Goal: Task Accomplishment & Management: Use online tool/utility

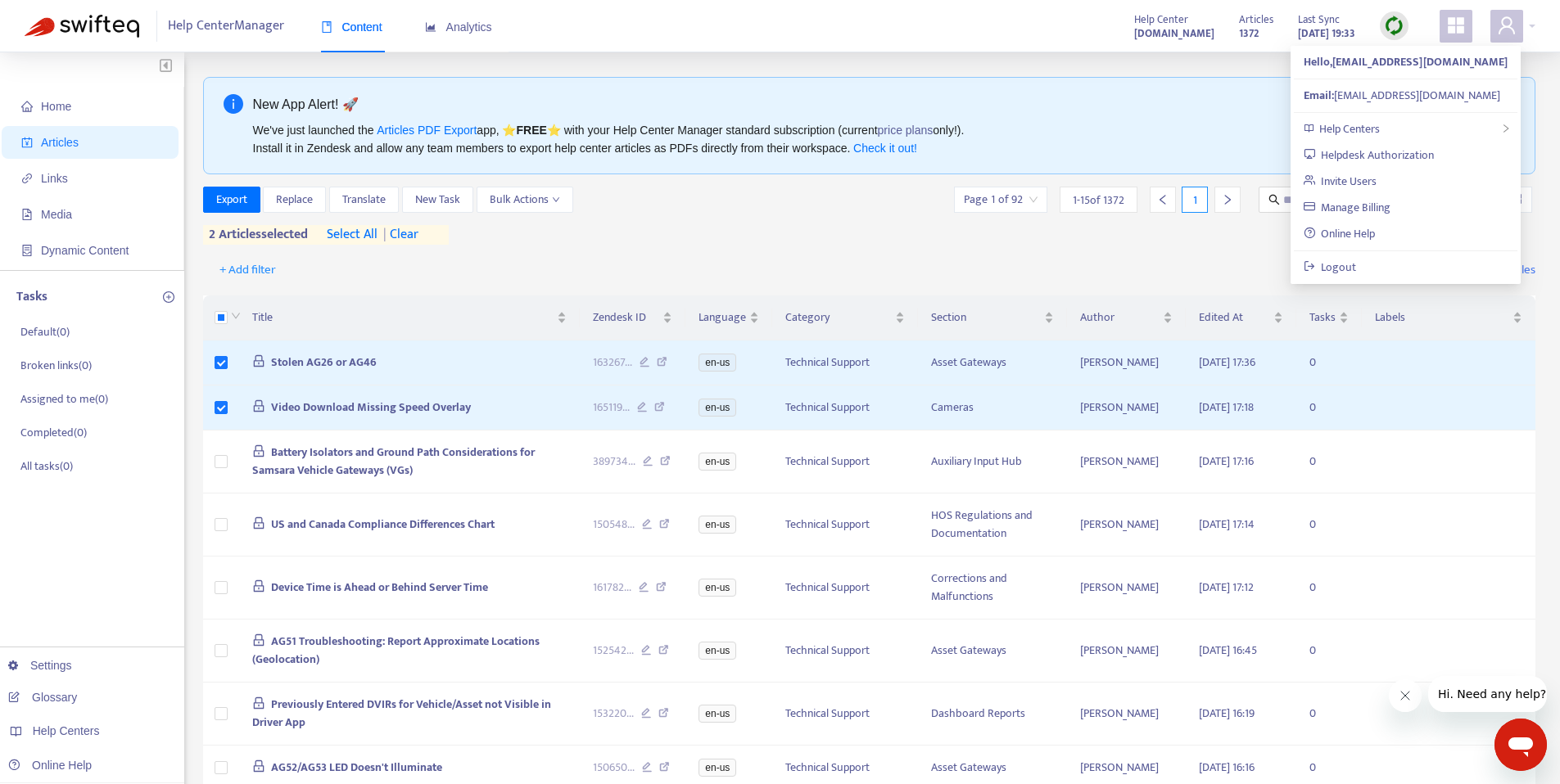
click at [583, 229] on div "Export Replace Translate New Task Bulk Actions Page 1 of 92 1 - 15 of 1372 1 2 …" at bounding box center [870, 215] width 1334 height 58
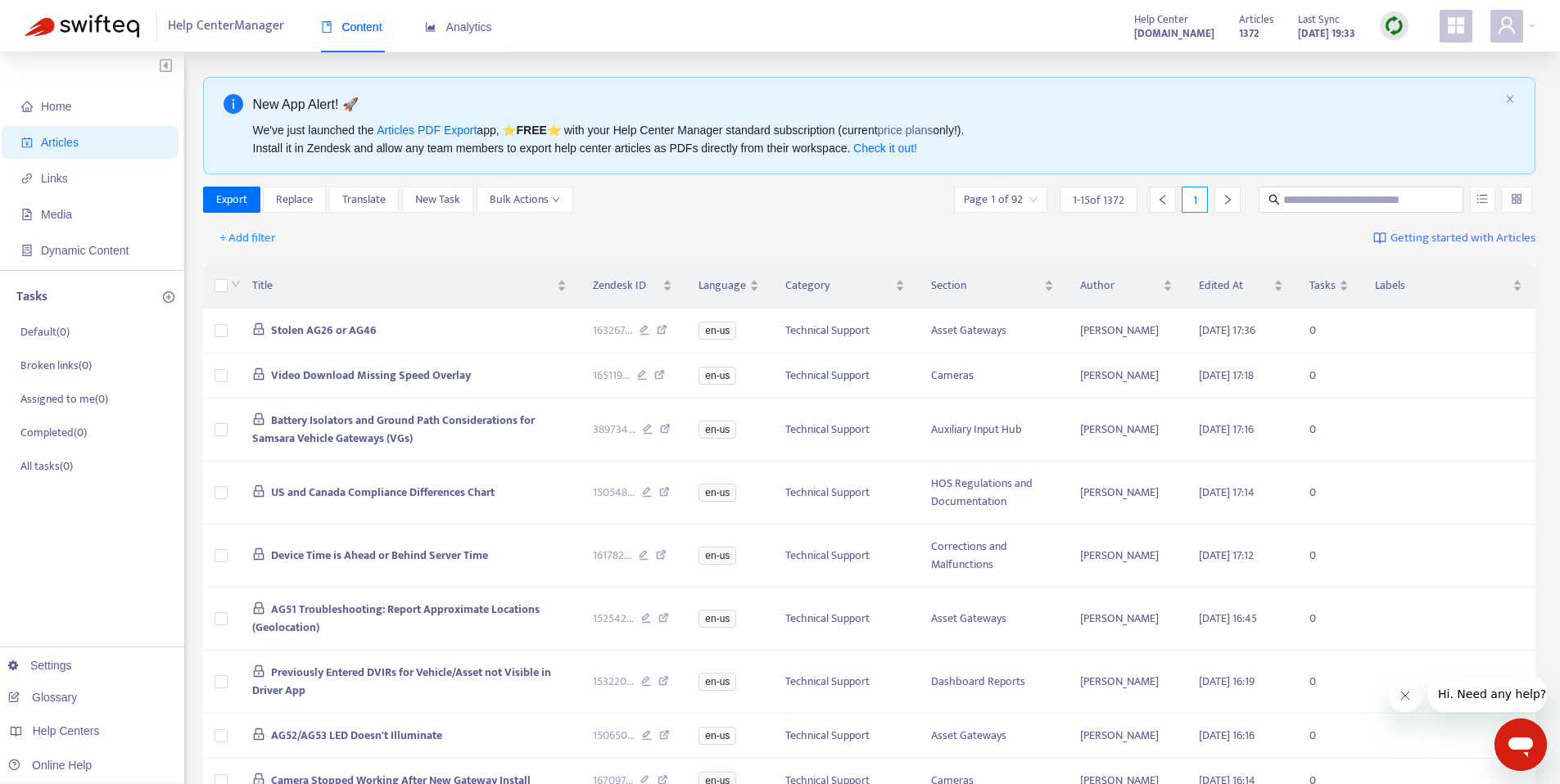
click at [449, 238] on div "+ Add filter Getting started with Articles" at bounding box center [870, 238] width 1334 height 38
click at [240, 235] on span "+ Add filter" at bounding box center [248, 238] width 57 height 20
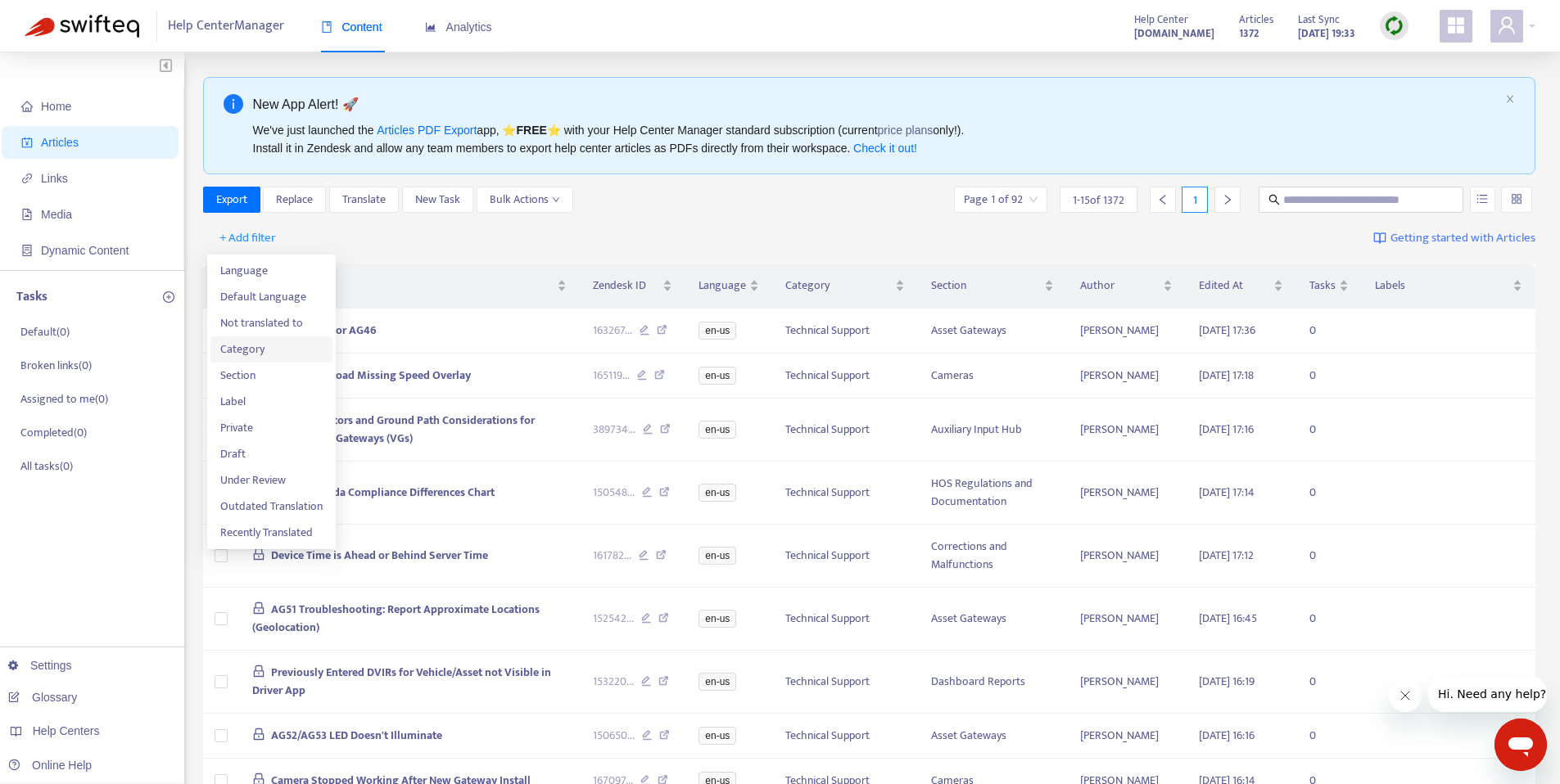
click at [278, 352] on span "Category" at bounding box center [271, 349] width 103 height 18
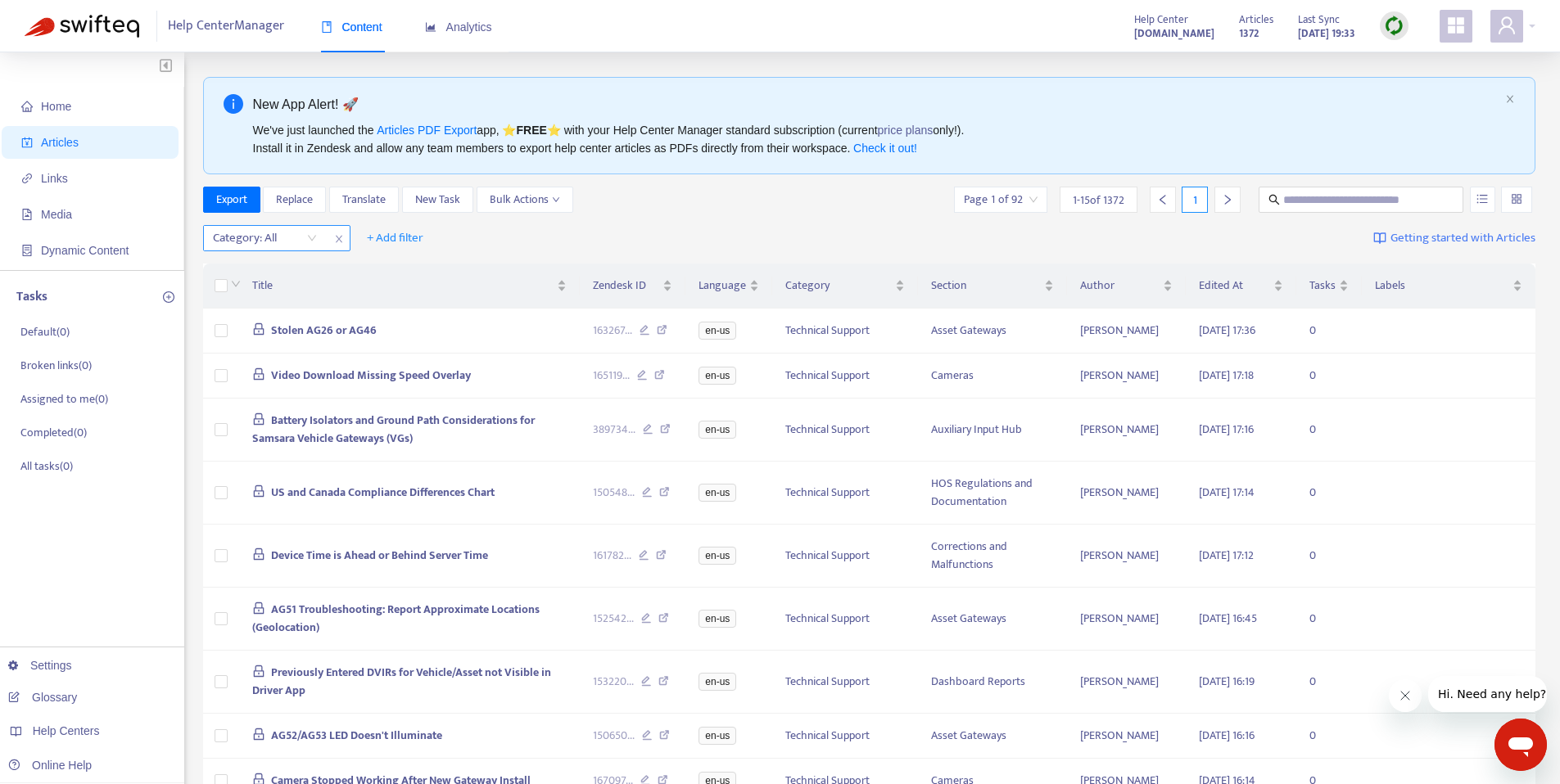
click at [319, 238] on div "Category: All" at bounding box center [264, 238] width 122 height 24
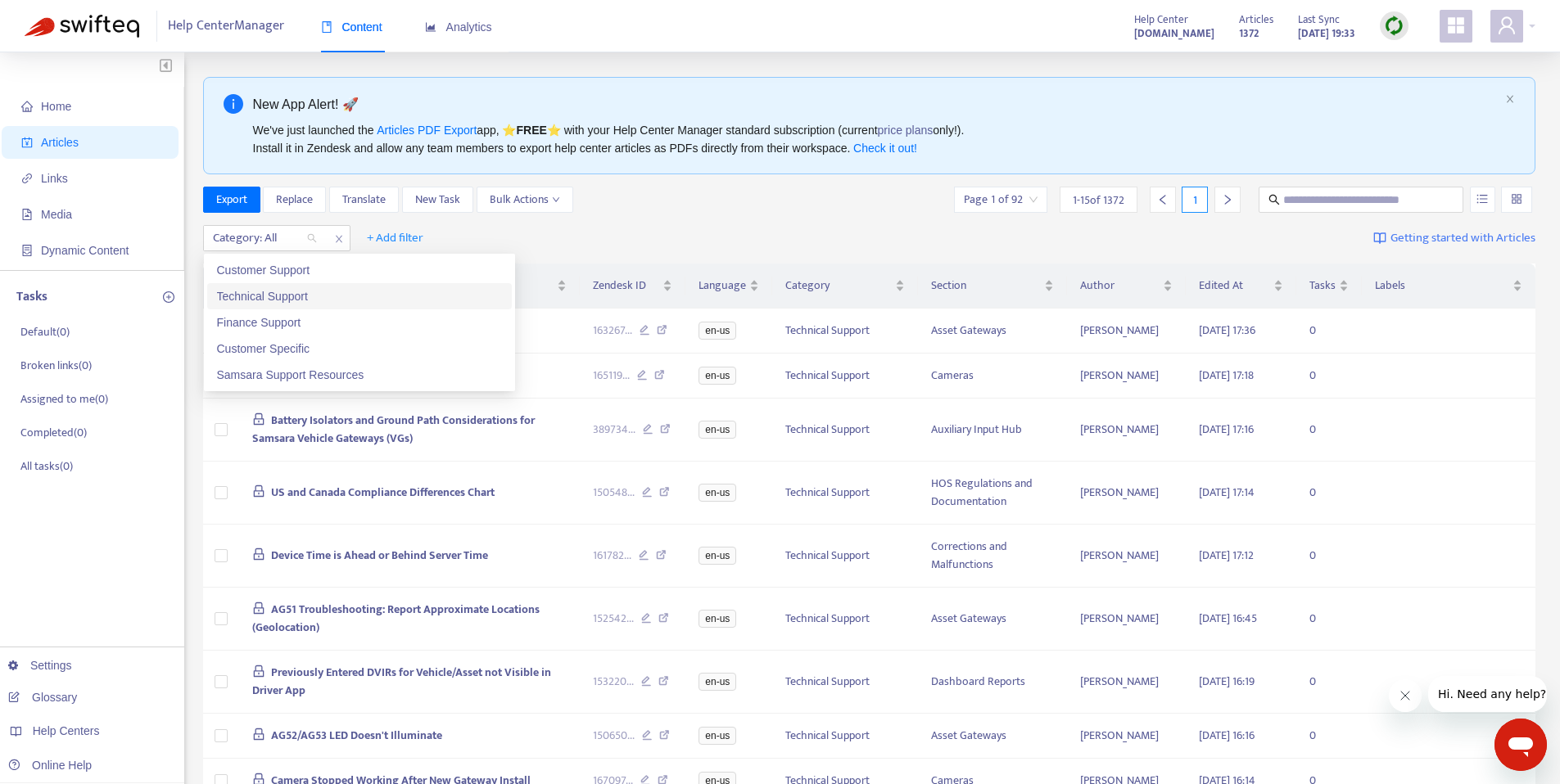
click at [310, 293] on div "Technical Support" at bounding box center [359, 297] width 285 height 18
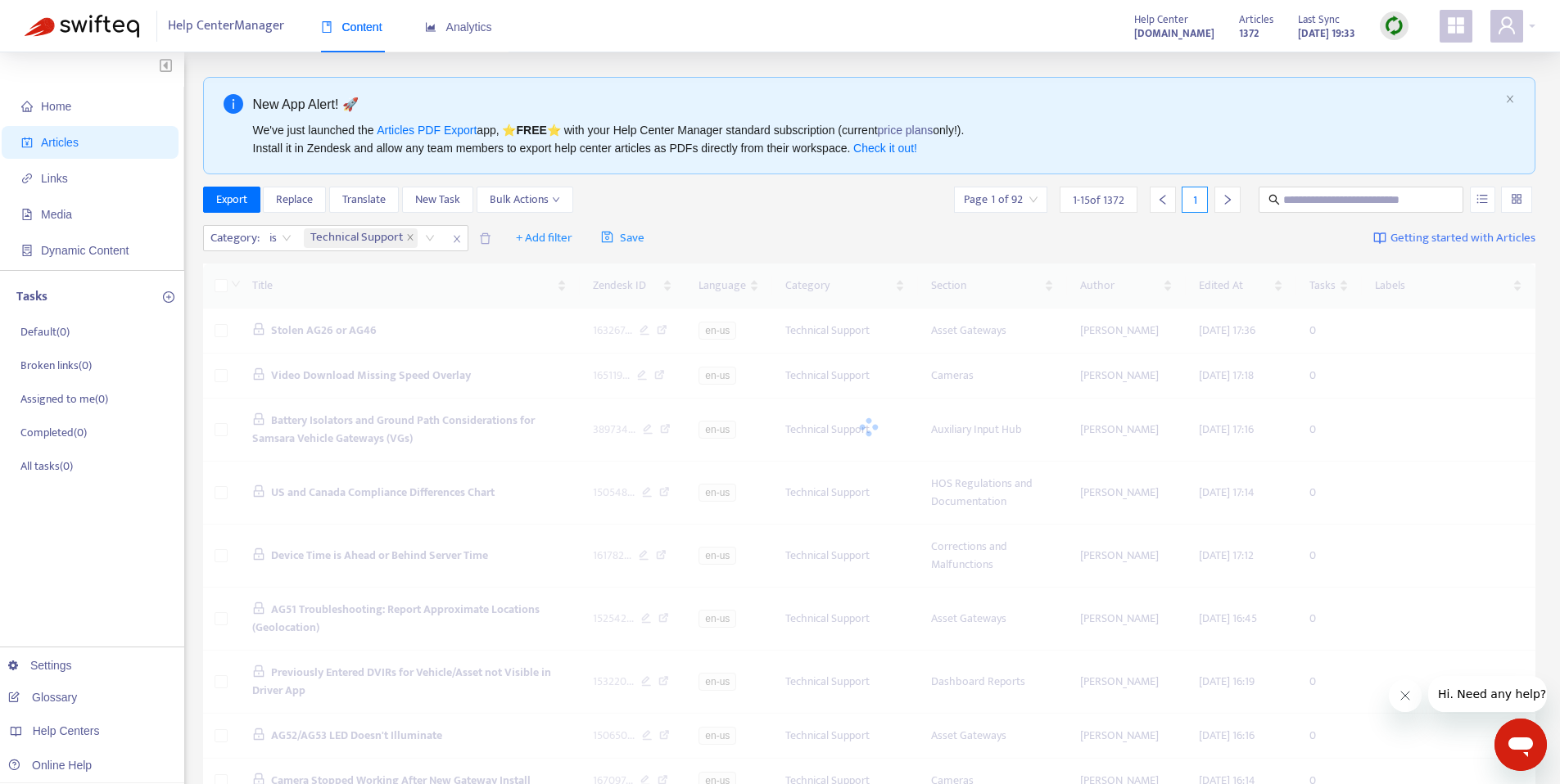
click at [705, 231] on div "Category : is Technical Support + Add filter Save Getting started with Articles" at bounding box center [870, 238] width 1334 height 38
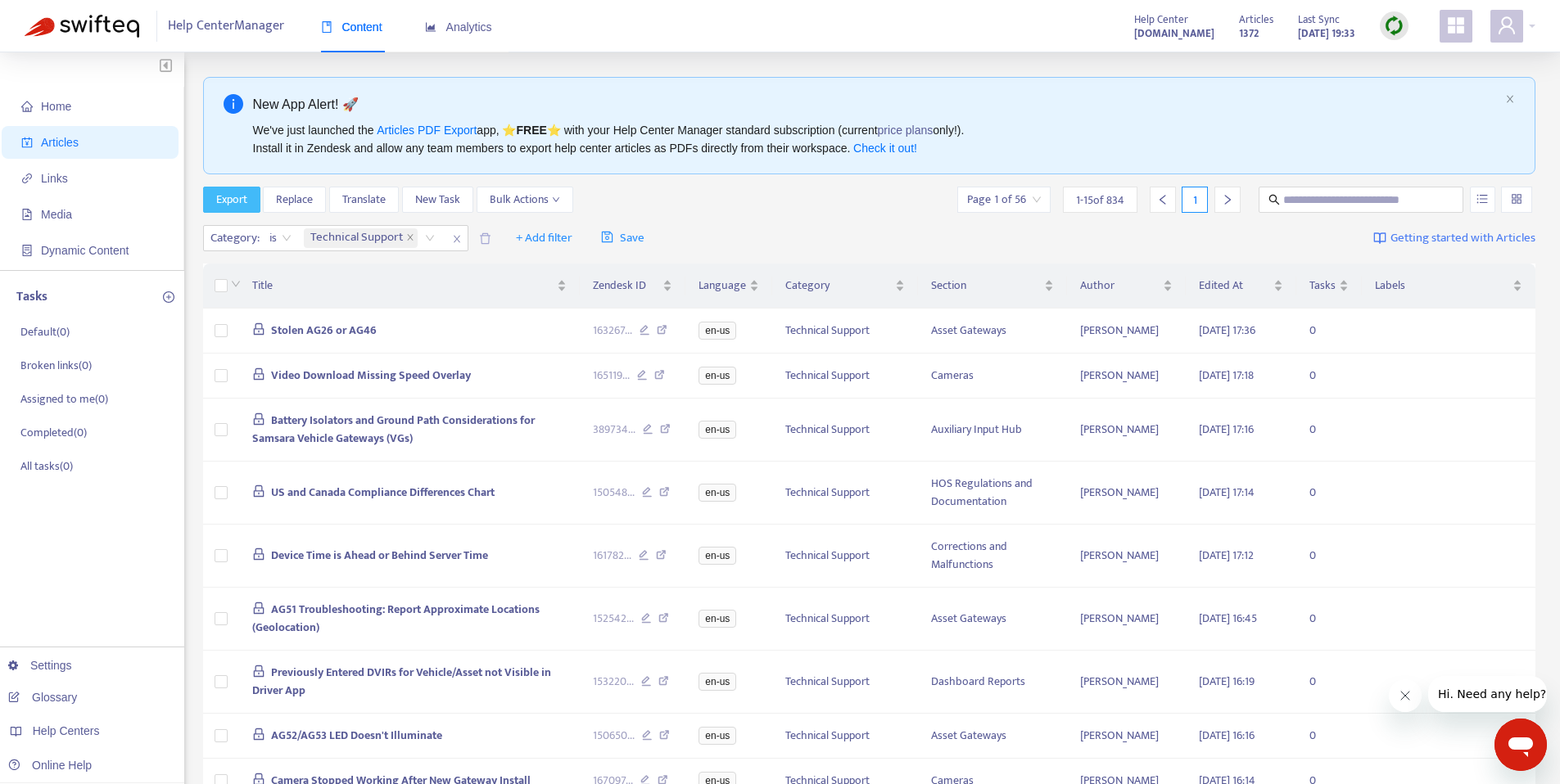
click at [229, 206] on span "Export" at bounding box center [232, 200] width 31 height 18
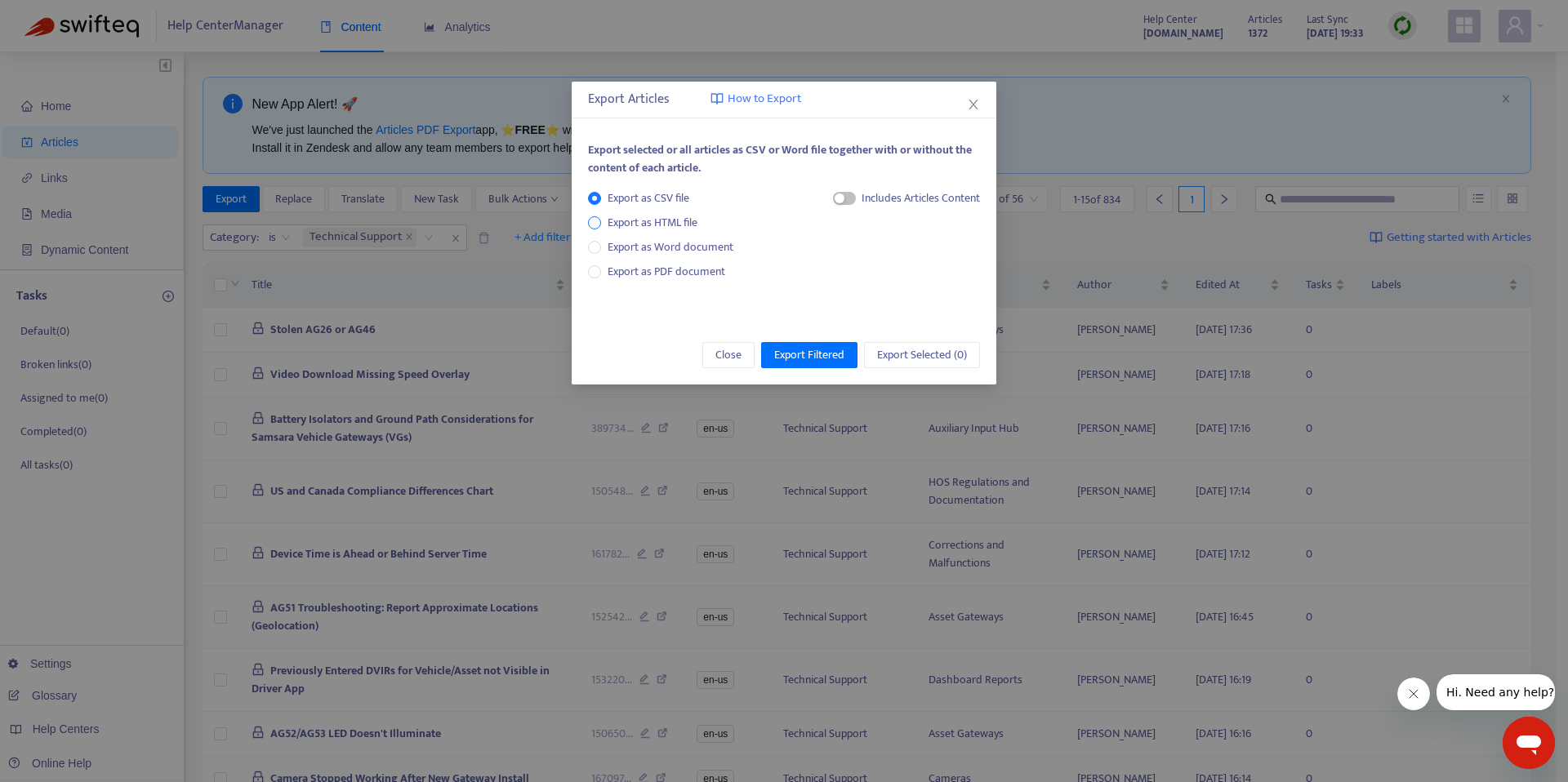
click at [672, 222] on span "Export as HTML file" at bounding box center [652, 223] width 103 height 18
click at [821, 359] on span "Export Filtered" at bounding box center [809, 355] width 70 height 18
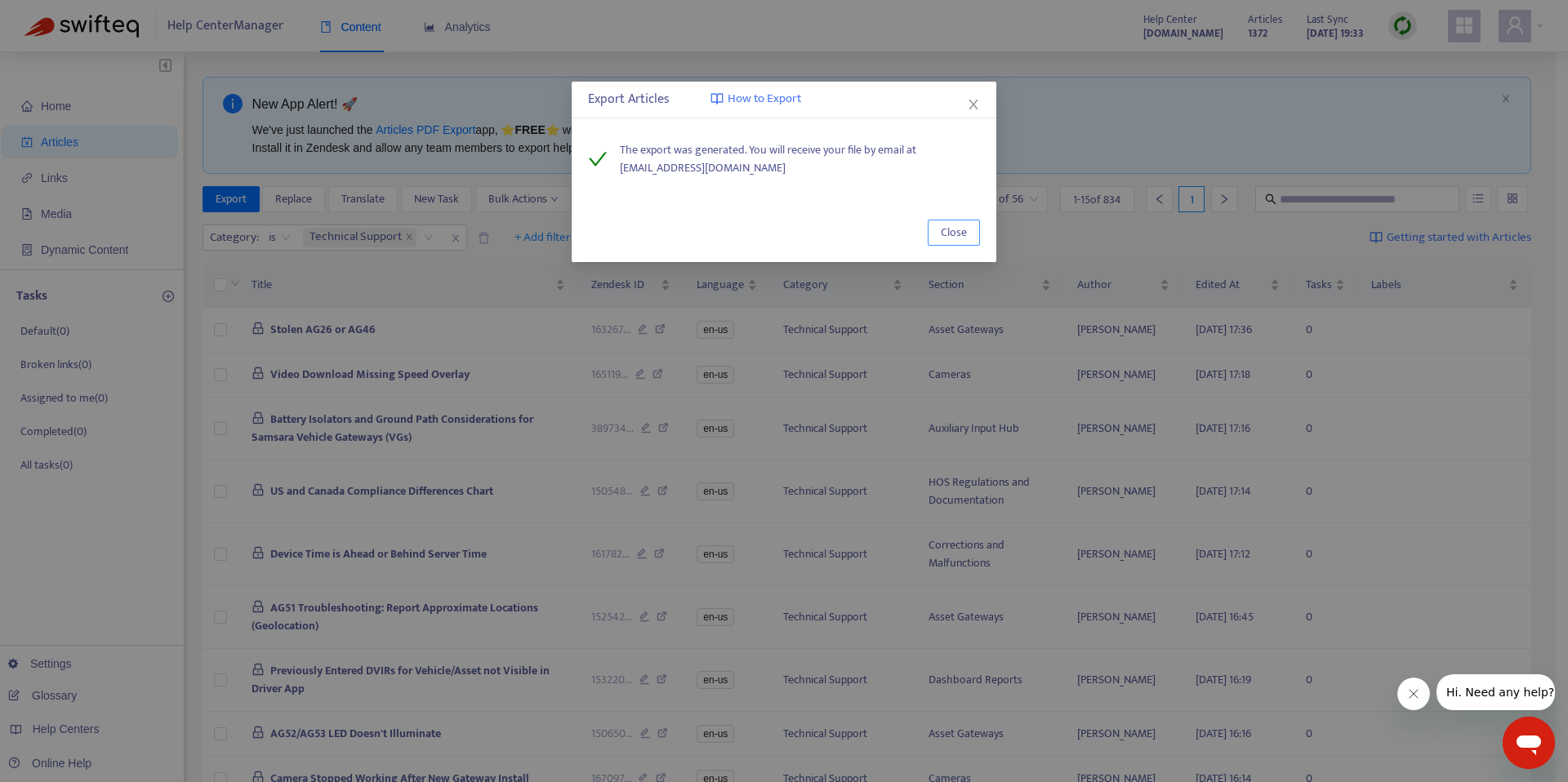
click at [958, 237] on span "Close" at bounding box center [953, 232] width 26 height 18
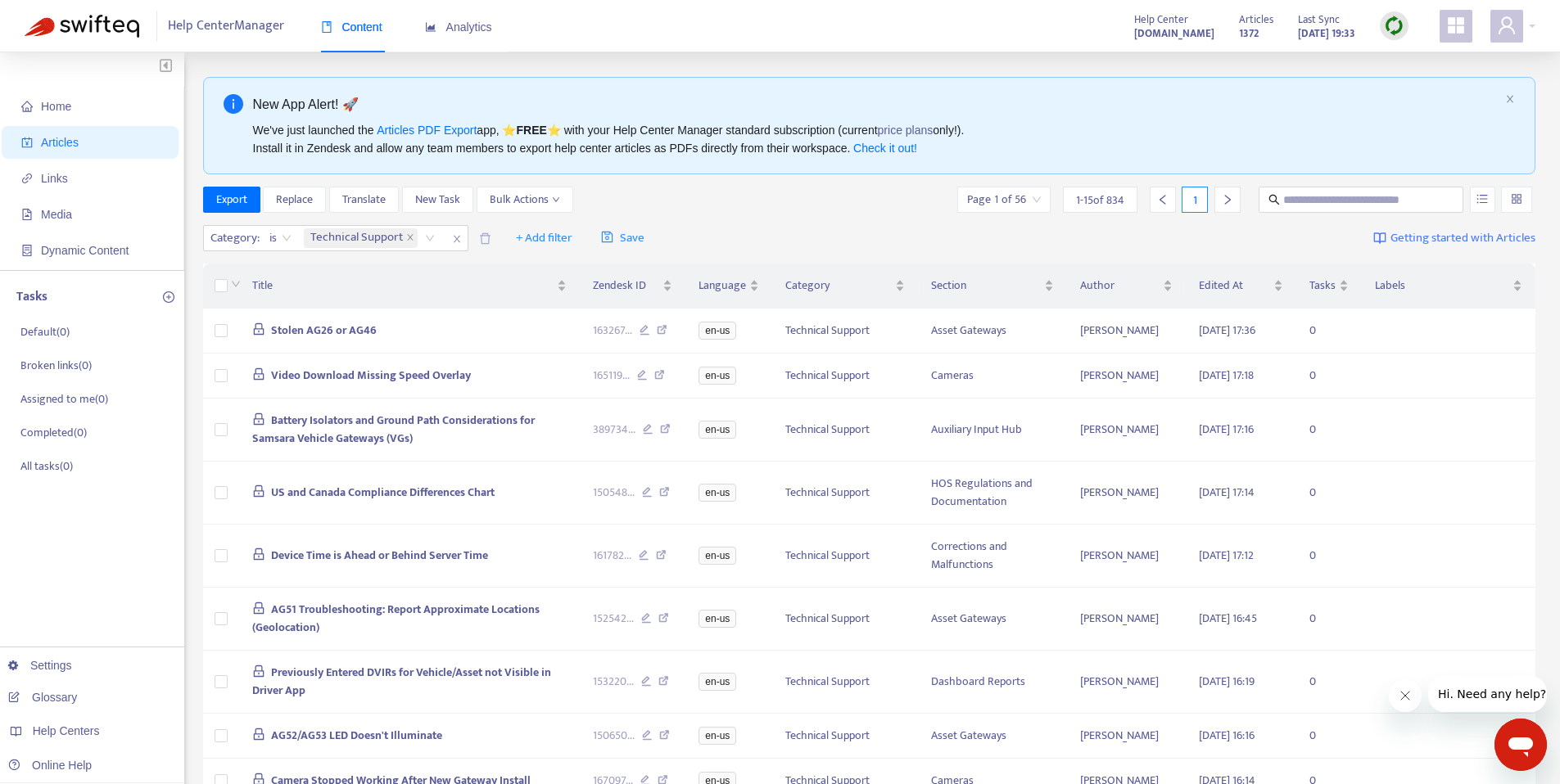
click at [787, 219] on div "Category : is Technical Support + Add filter Save Getting started with Articles" at bounding box center [870, 238] width 1334 height 38
click at [409, 237] on icon "close" at bounding box center [410, 238] width 6 height 6
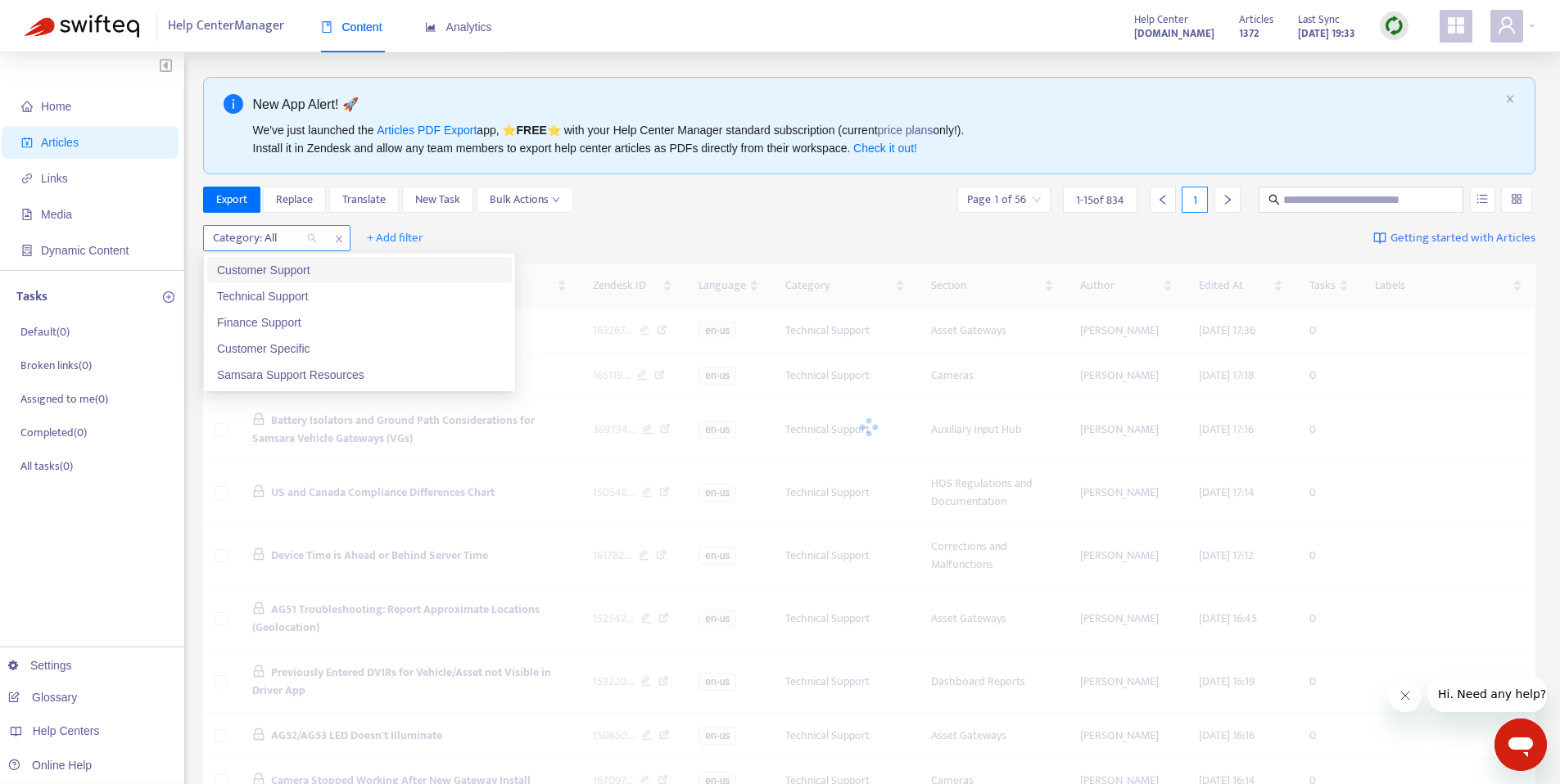
click at [283, 238] on div at bounding box center [257, 238] width 99 height 20
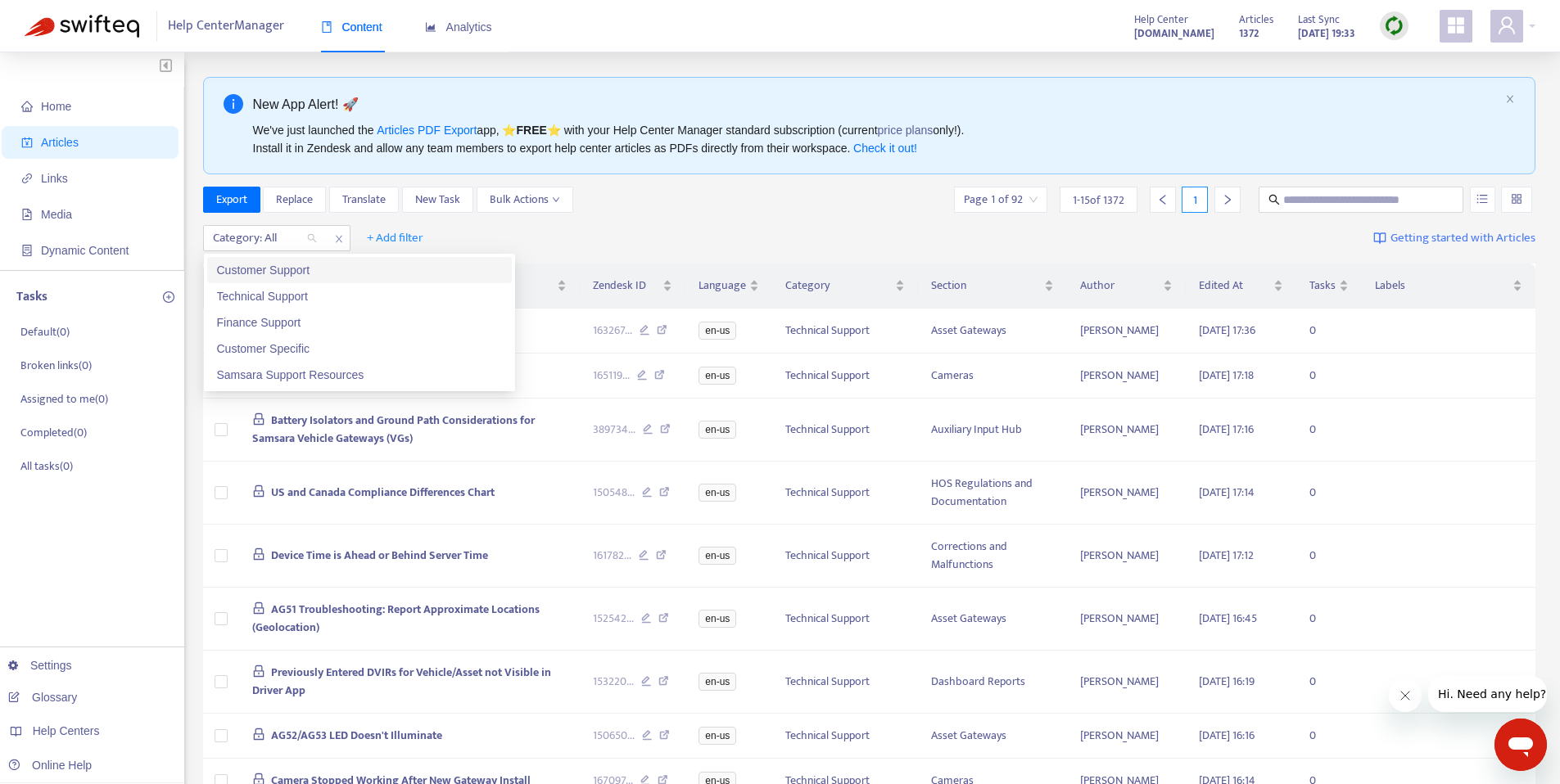
click at [312, 276] on div "Customer Support" at bounding box center [359, 270] width 285 height 18
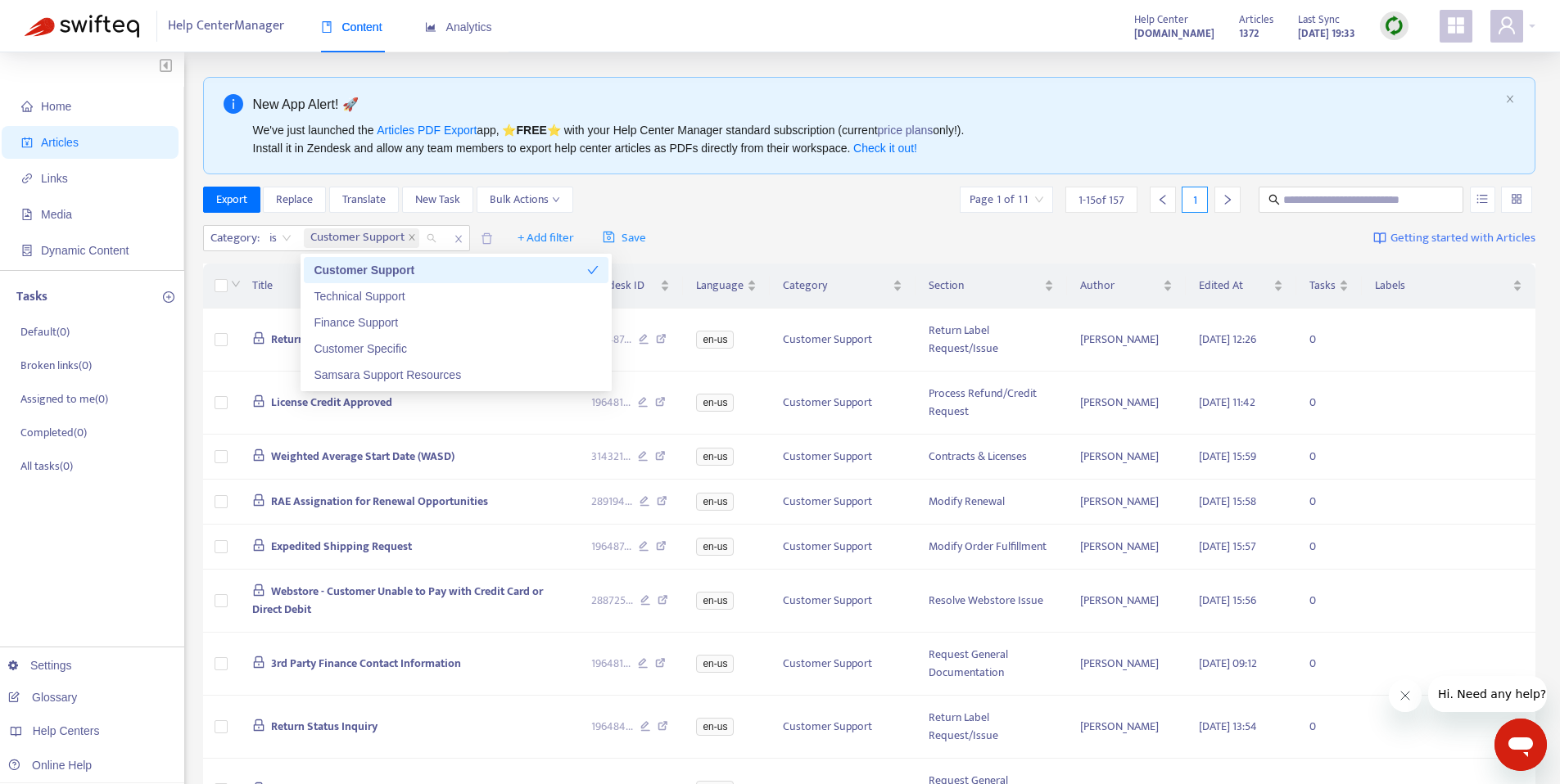
click at [684, 213] on div "Export Replace Translate New Task Bulk Actions Page 1 of 11 1 - 15 of 157 1" at bounding box center [870, 203] width 1334 height 32
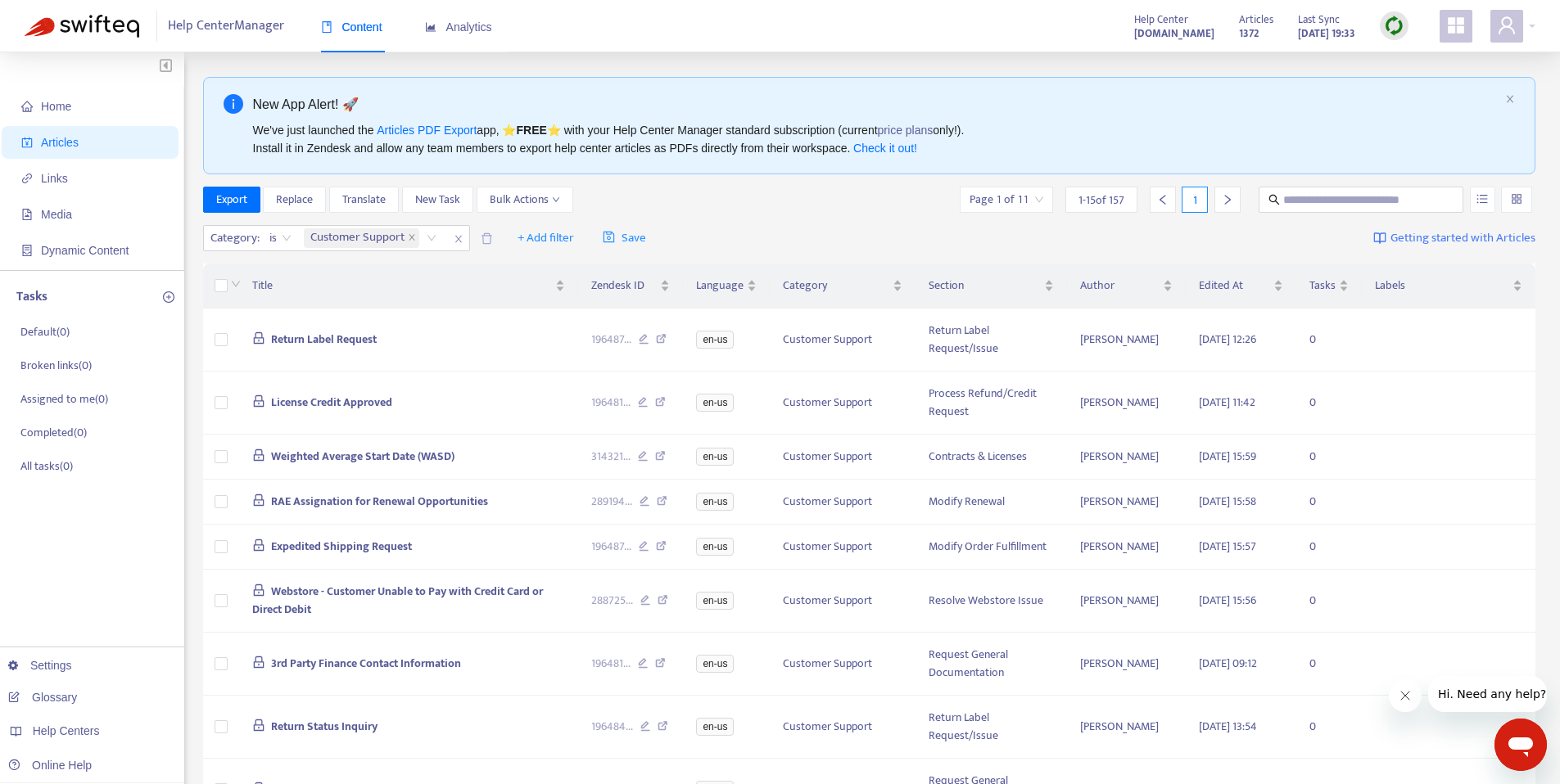
click at [708, 213] on div "Export Replace Translate New Task Bulk Actions Page 1 of 11 1 - 15 of 157 1" at bounding box center [870, 203] width 1334 height 32
click at [222, 200] on span "Export" at bounding box center [232, 200] width 31 height 18
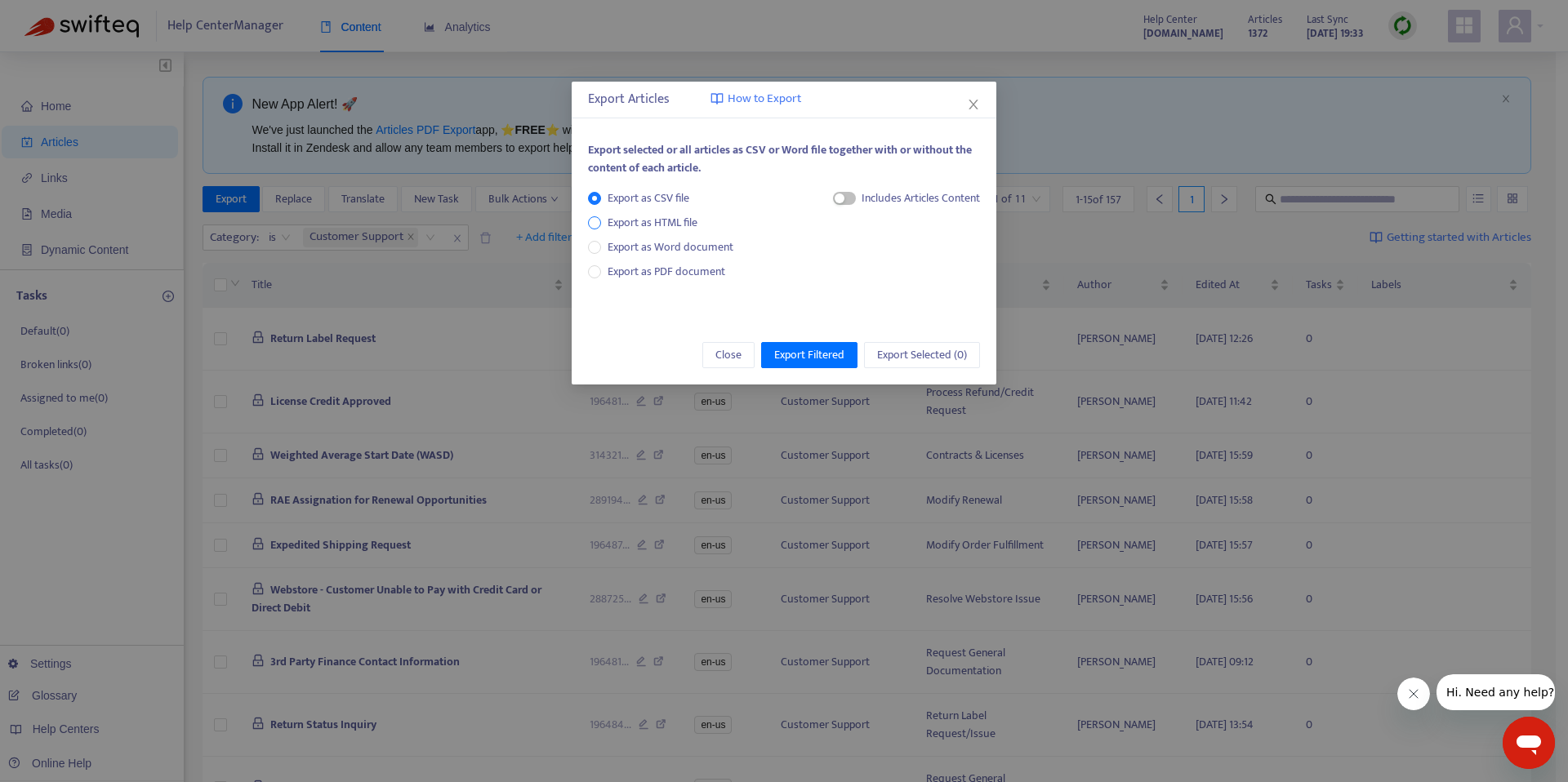
click at [665, 226] on span "Export as HTML file" at bounding box center [652, 223] width 103 height 18
click at [820, 356] on span "Export Filtered" at bounding box center [809, 355] width 70 height 18
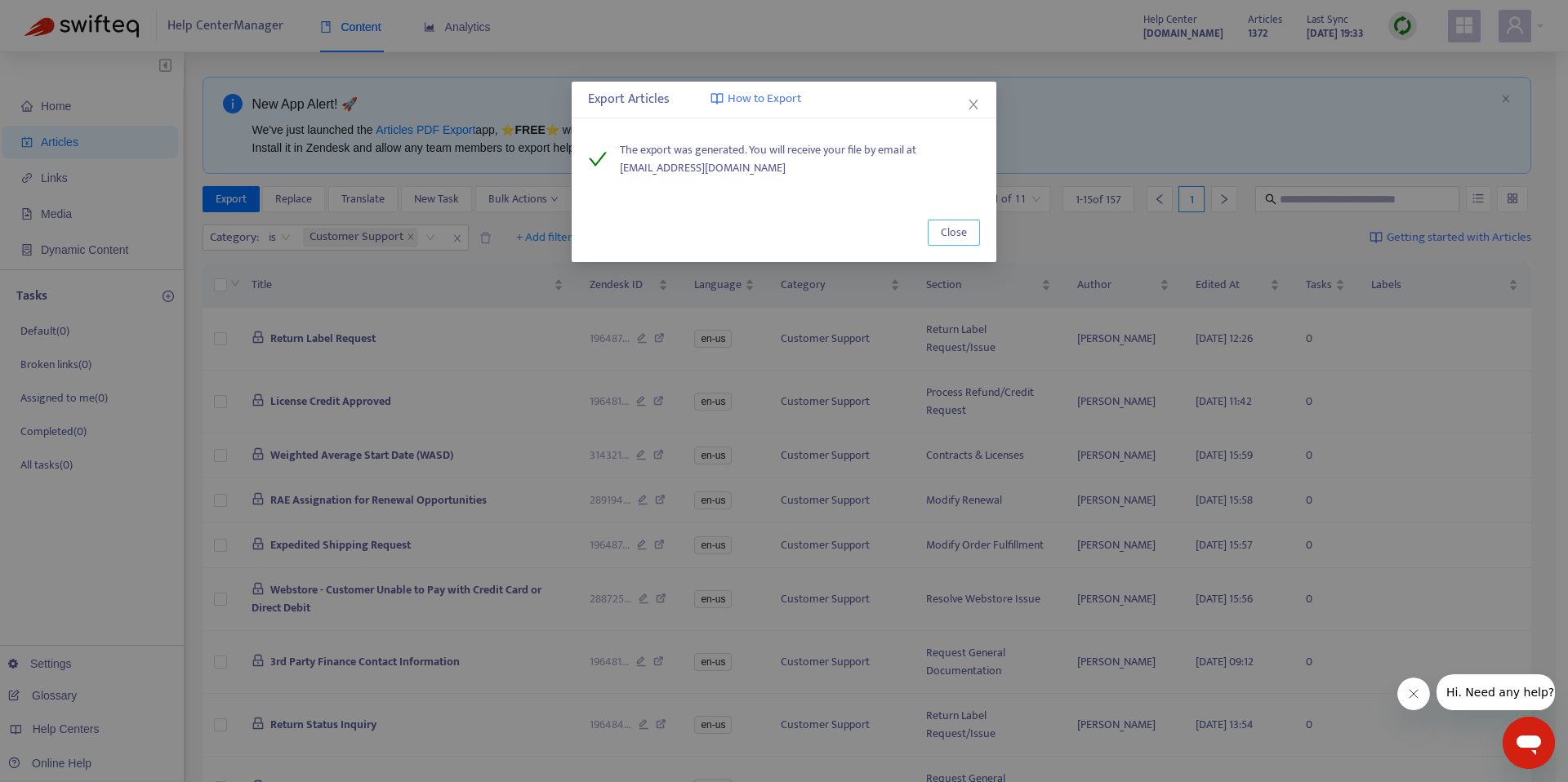
click at [951, 232] on span "Close" at bounding box center [953, 232] width 26 height 18
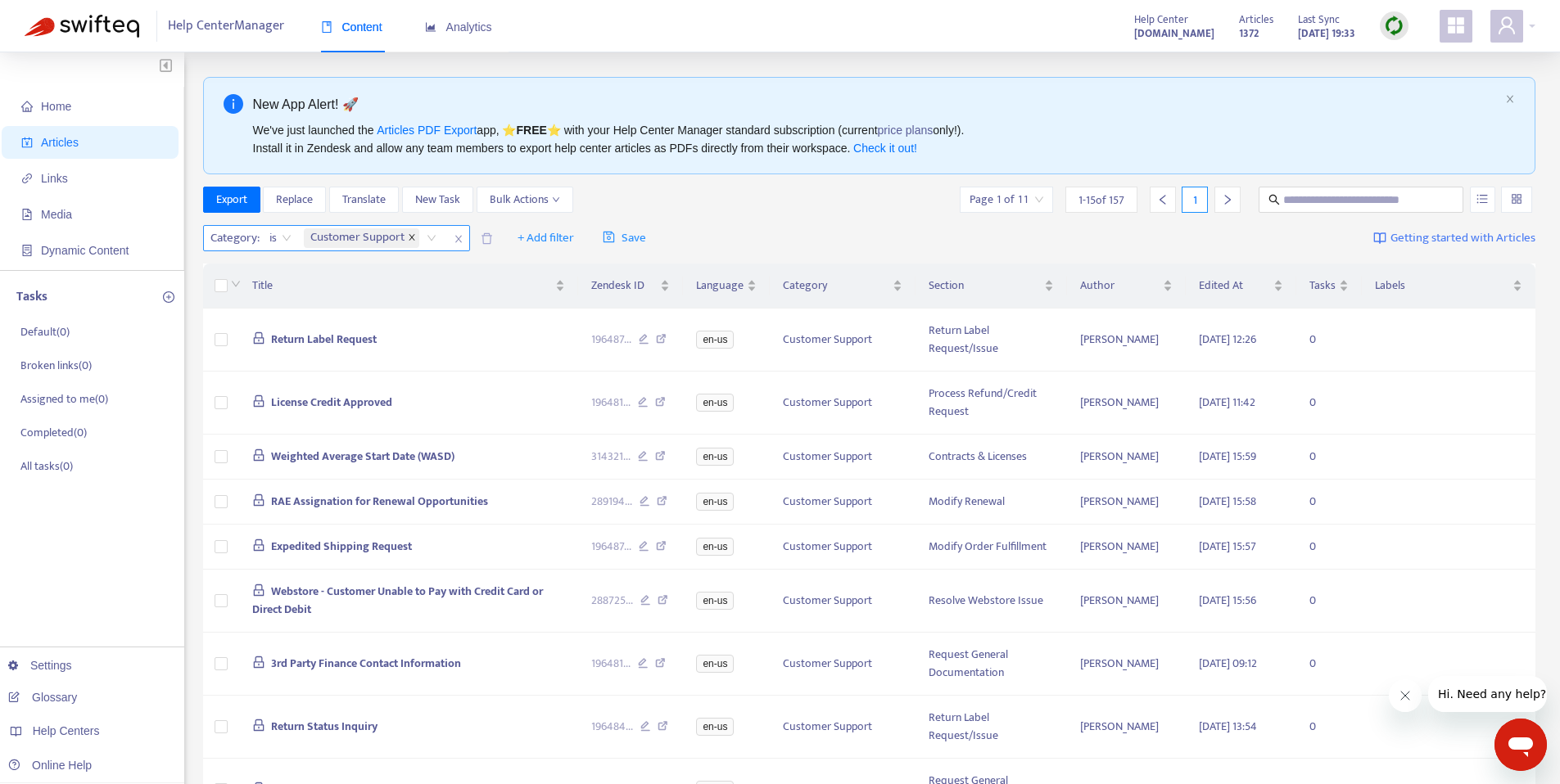
click at [408, 238] on icon "close" at bounding box center [412, 237] width 8 height 8
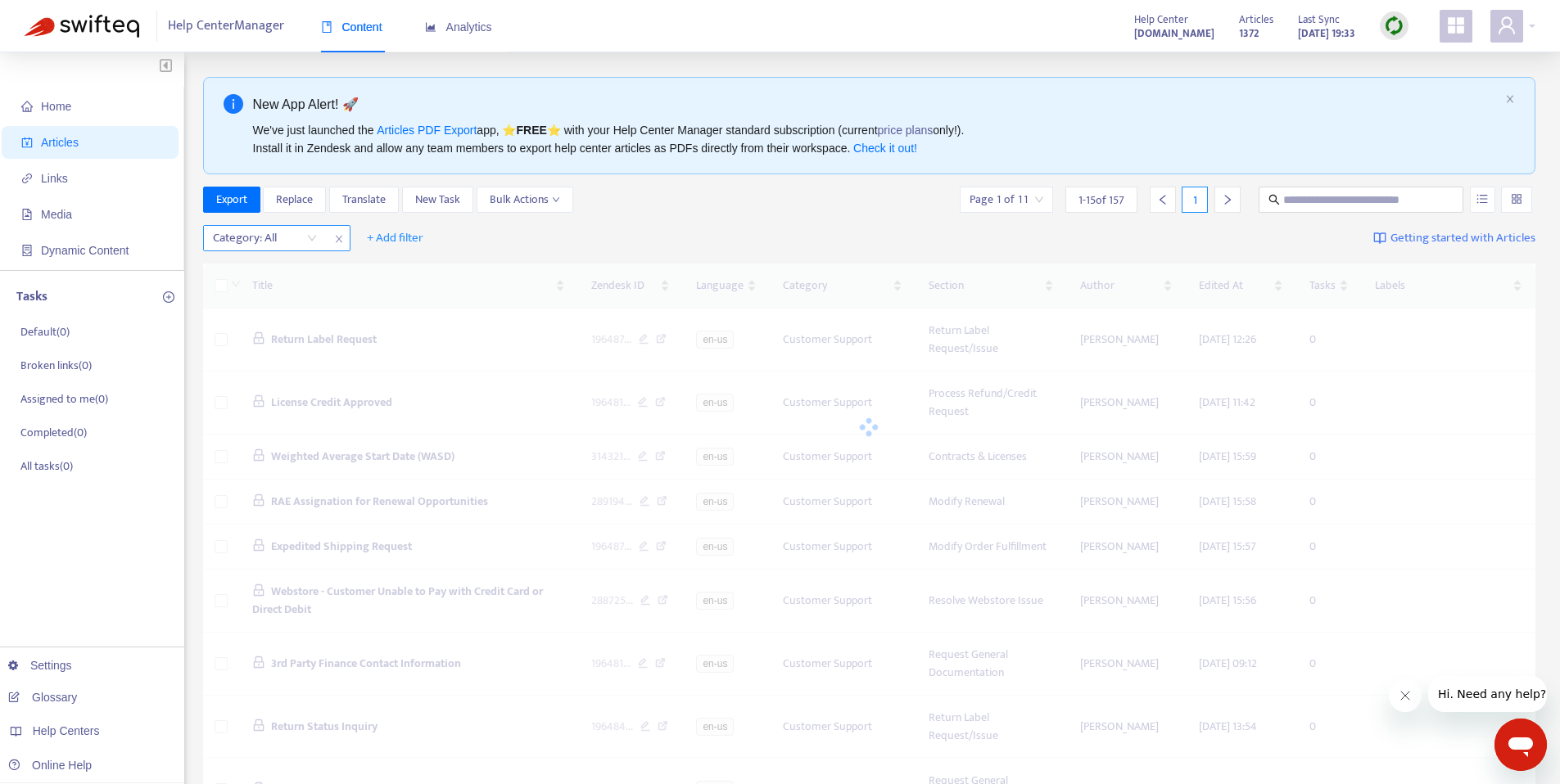
click at [317, 240] on div "Category: All" at bounding box center [264, 238] width 122 height 24
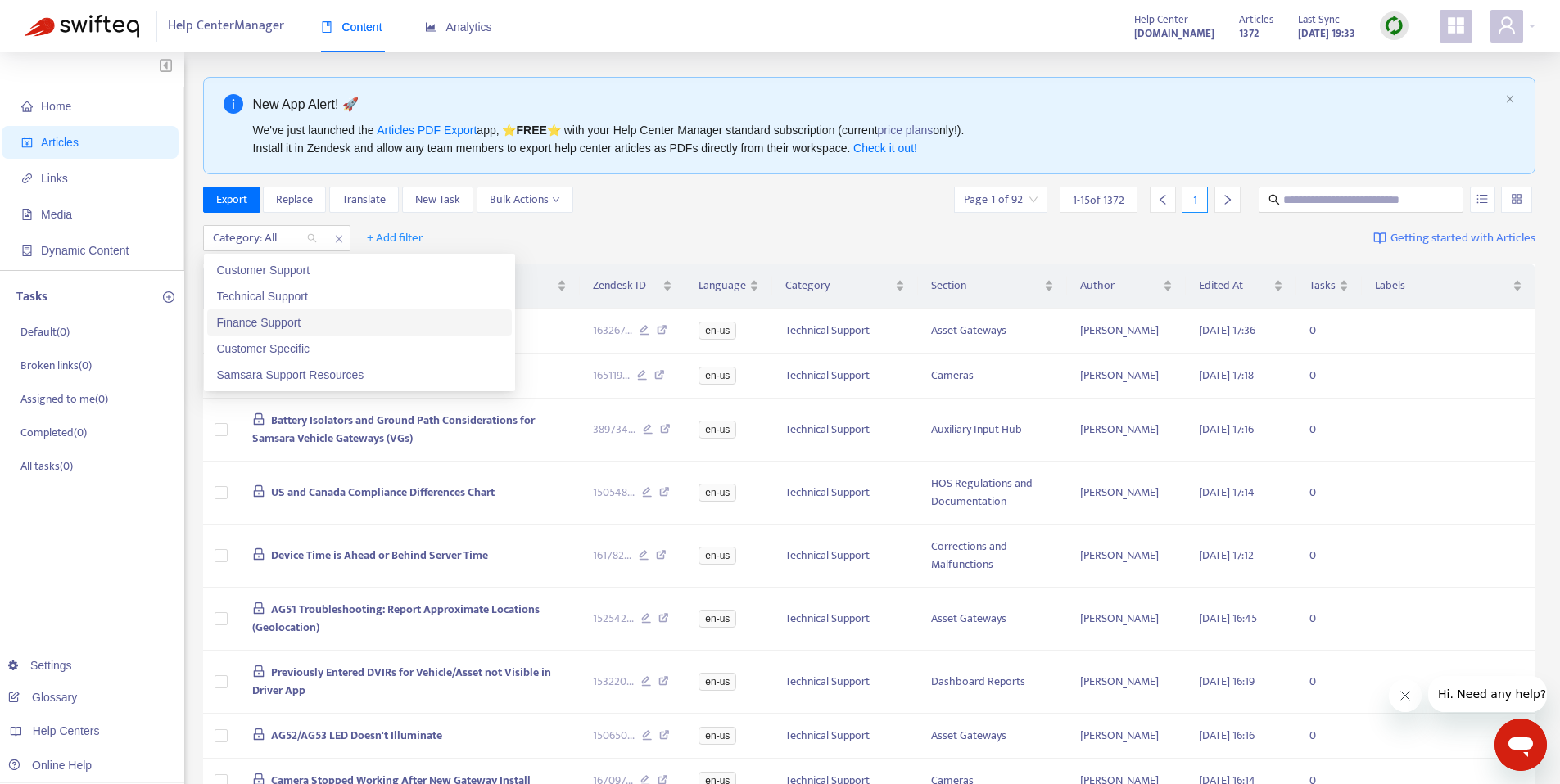
click at [303, 322] on div "Finance Support" at bounding box center [359, 322] width 285 height 18
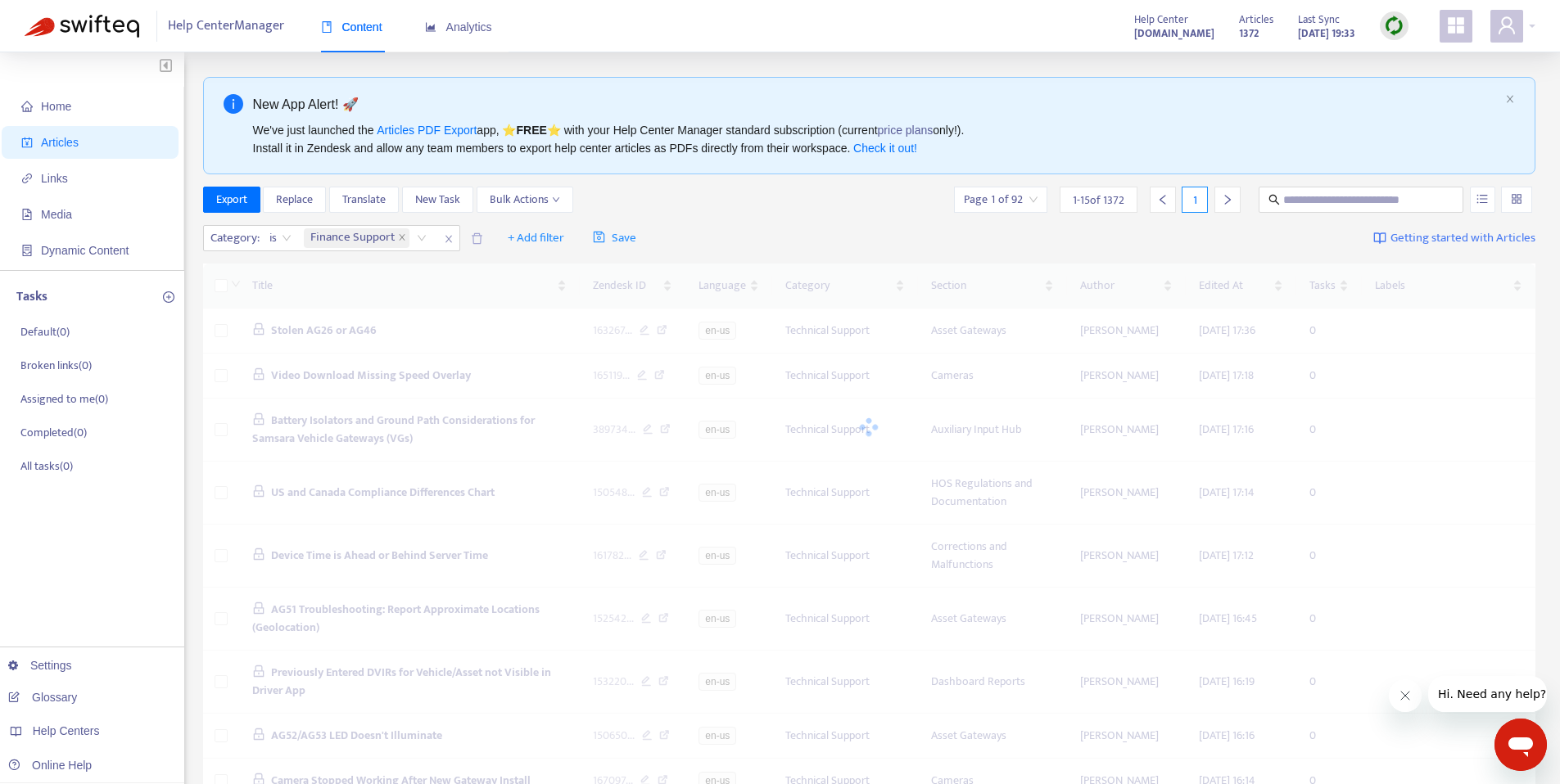
click at [792, 219] on div "Category : is Finance Support + Add filter Save Getting started with Articles" at bounding box center [870, 238] width 1334 height 38
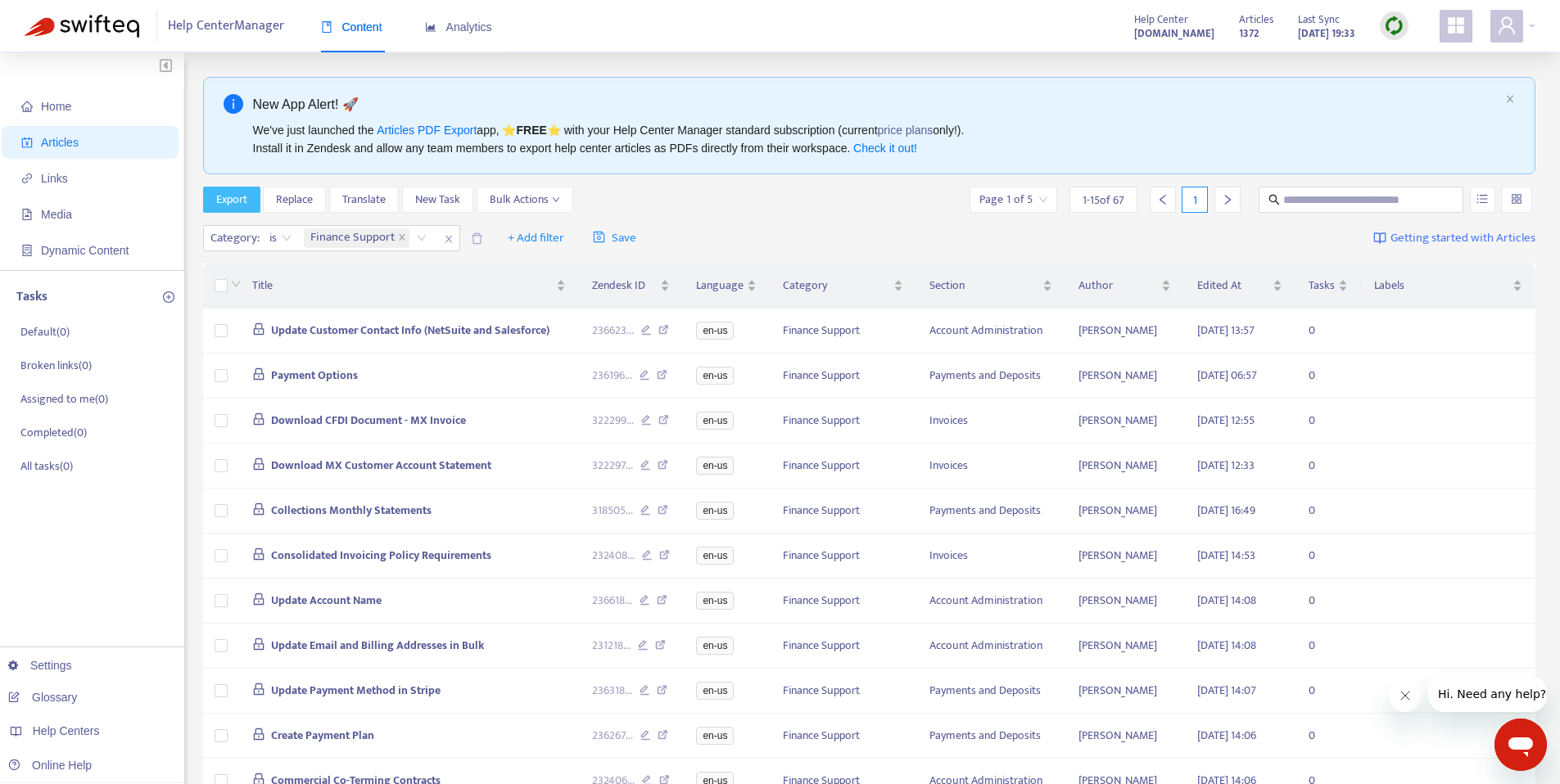
click at [233, 204] on span "Export" at bounding box center [232, 200] width 31 height 18
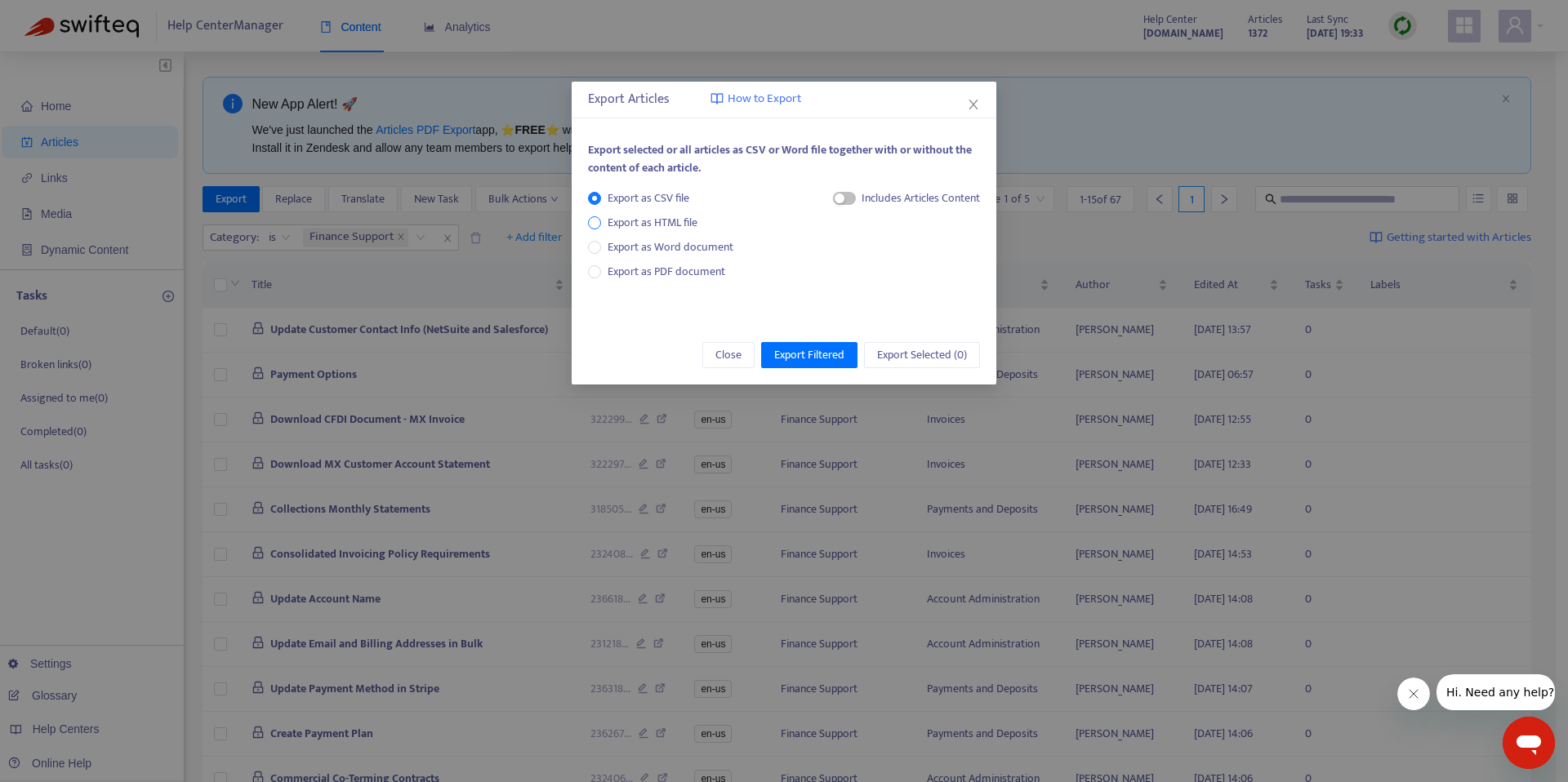
click at [665, 225] on span "Export as HTML file" at bounding box center [652, 223] width 103 height 18
click at [824, 357] on span "Export Filtered" at bounding box center [809, 355] width 70 height 18
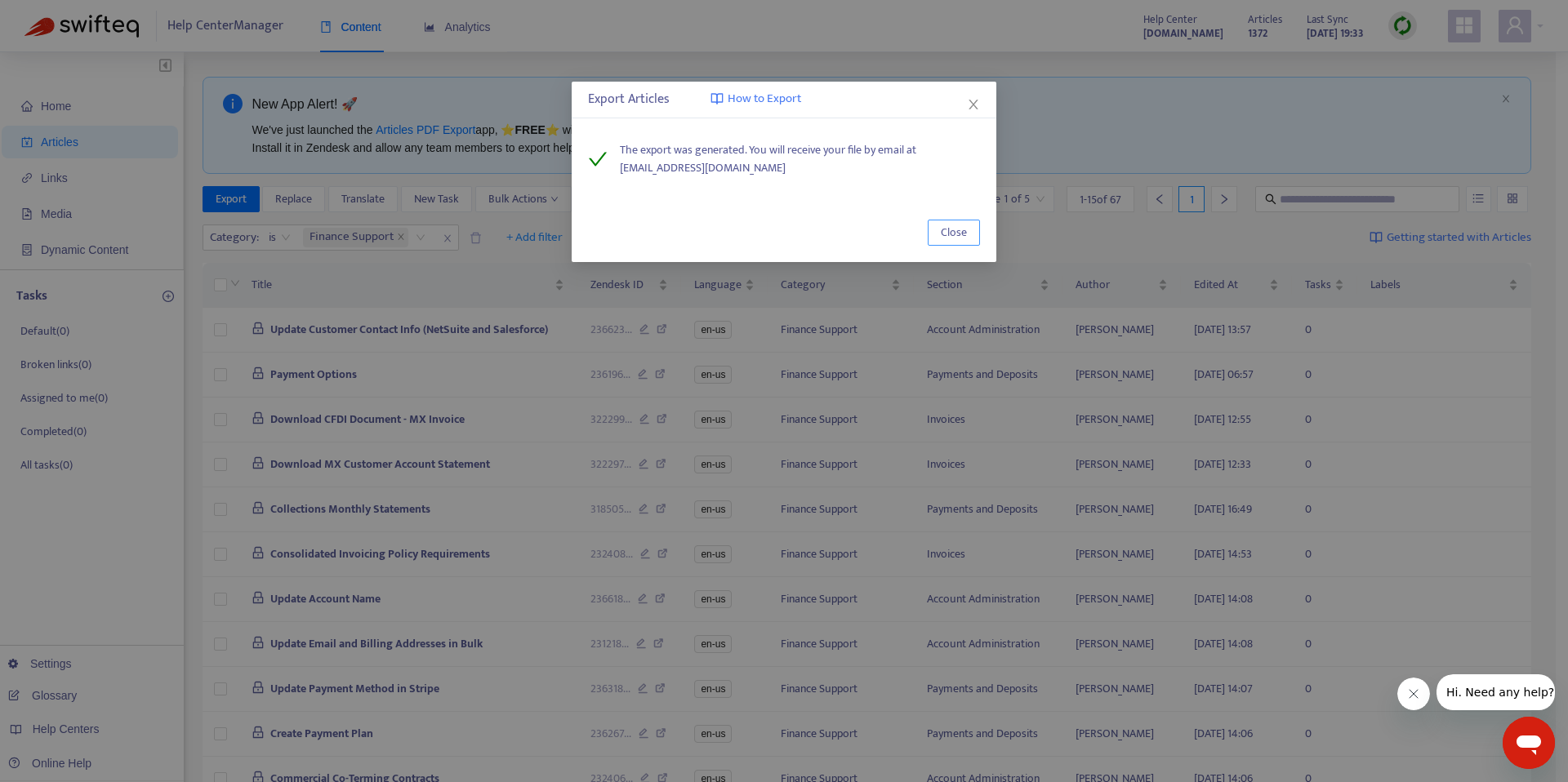
click at [964, 237] on span "Close" at bounding box center [953, 232] width 26 height 18
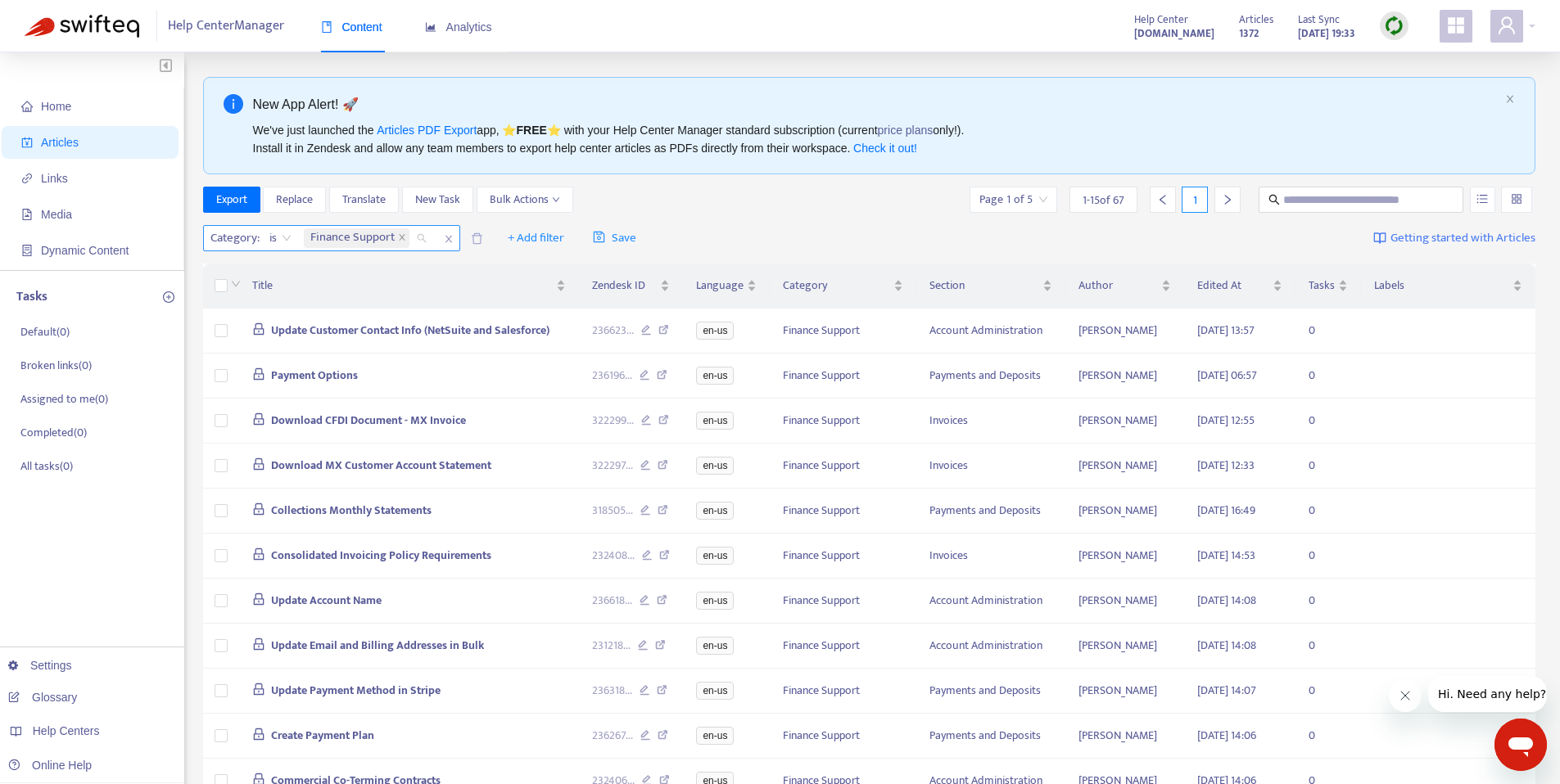
click at [421, 238] on div "Finance Support" at bounding box center [368, 238] width 135 height 24
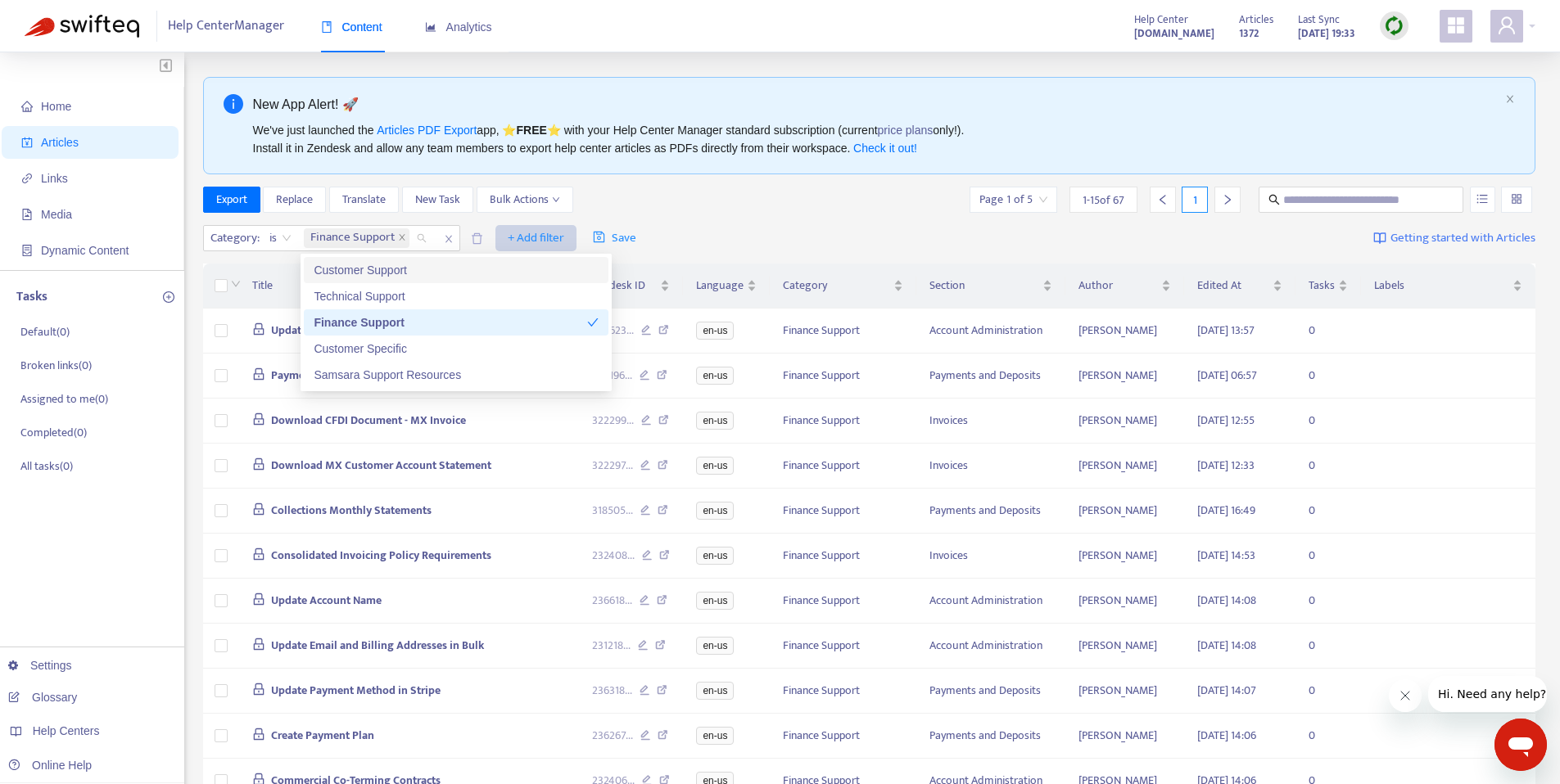
click at [400, 238] on icon "close" at bounding box center [402, 237] width 8 height 8
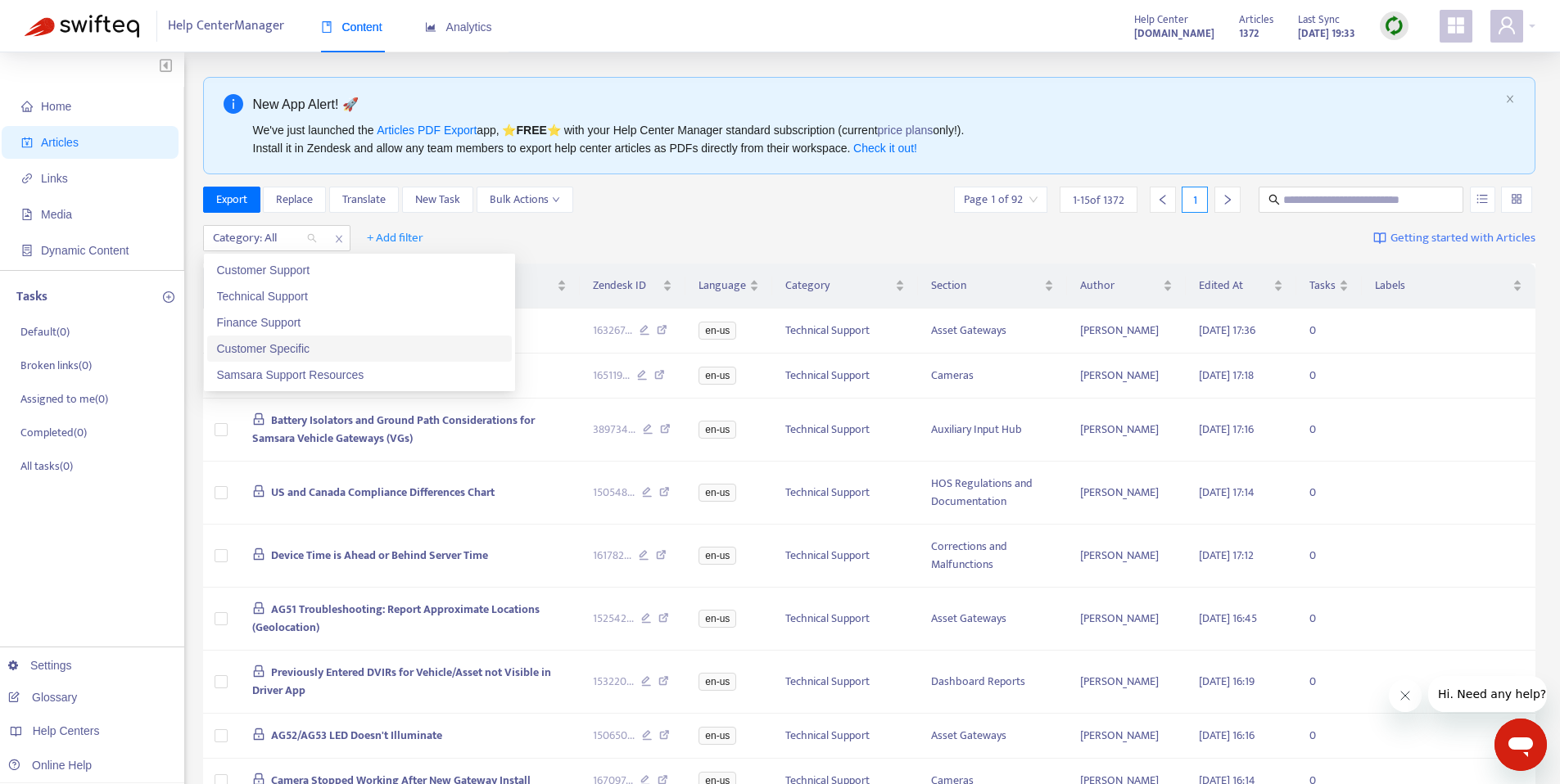
click at [287, 347] on div "Customer Specific" at bounding box center [359, 348] width 285 height 18
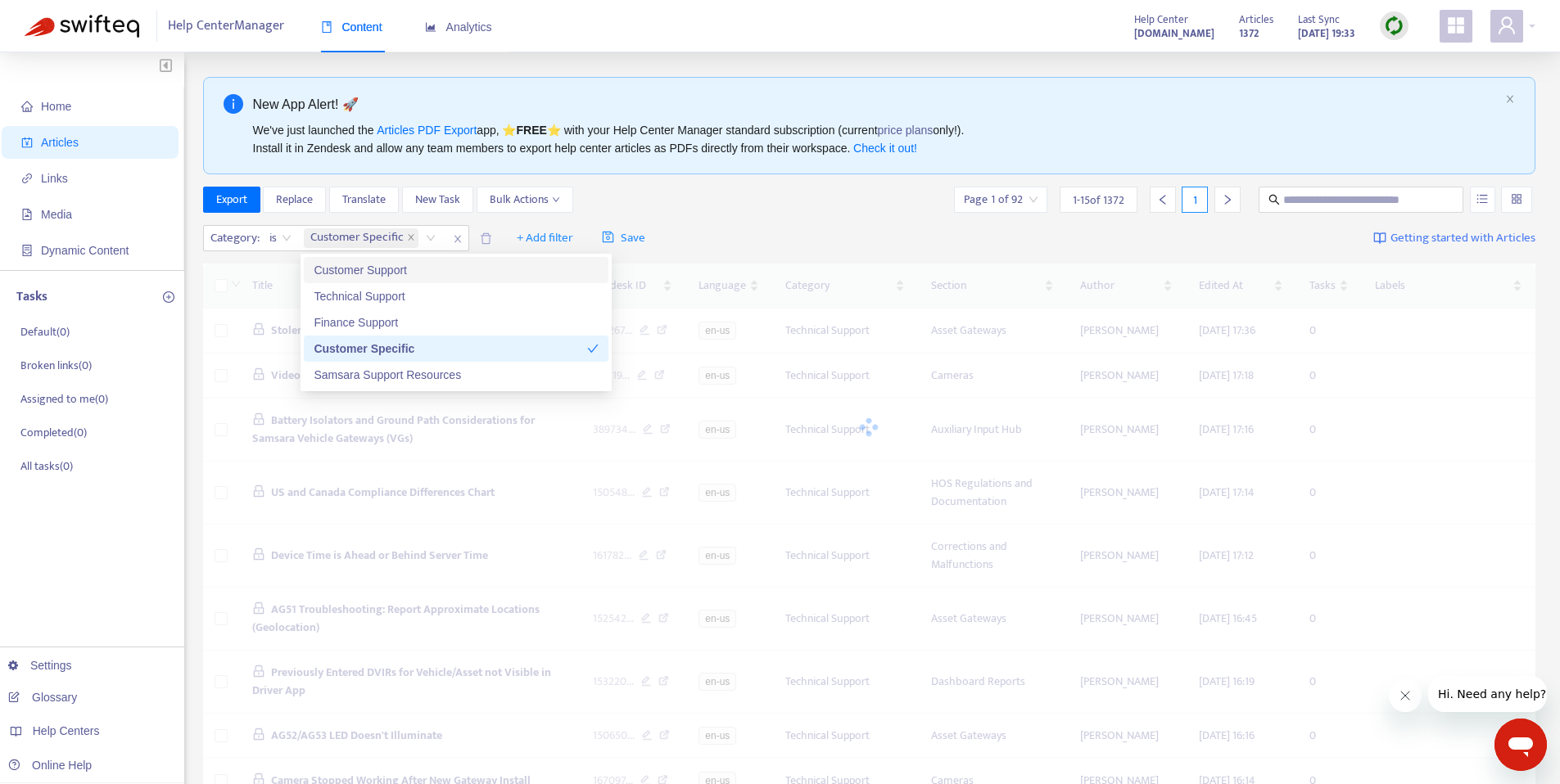
click at [713, 207] on div "Export Replace Translate New Task Bulk Actions Page 1 of 92 1 - 15 of 1372 1" at bounding box center [870, 200] width 1334 height 26
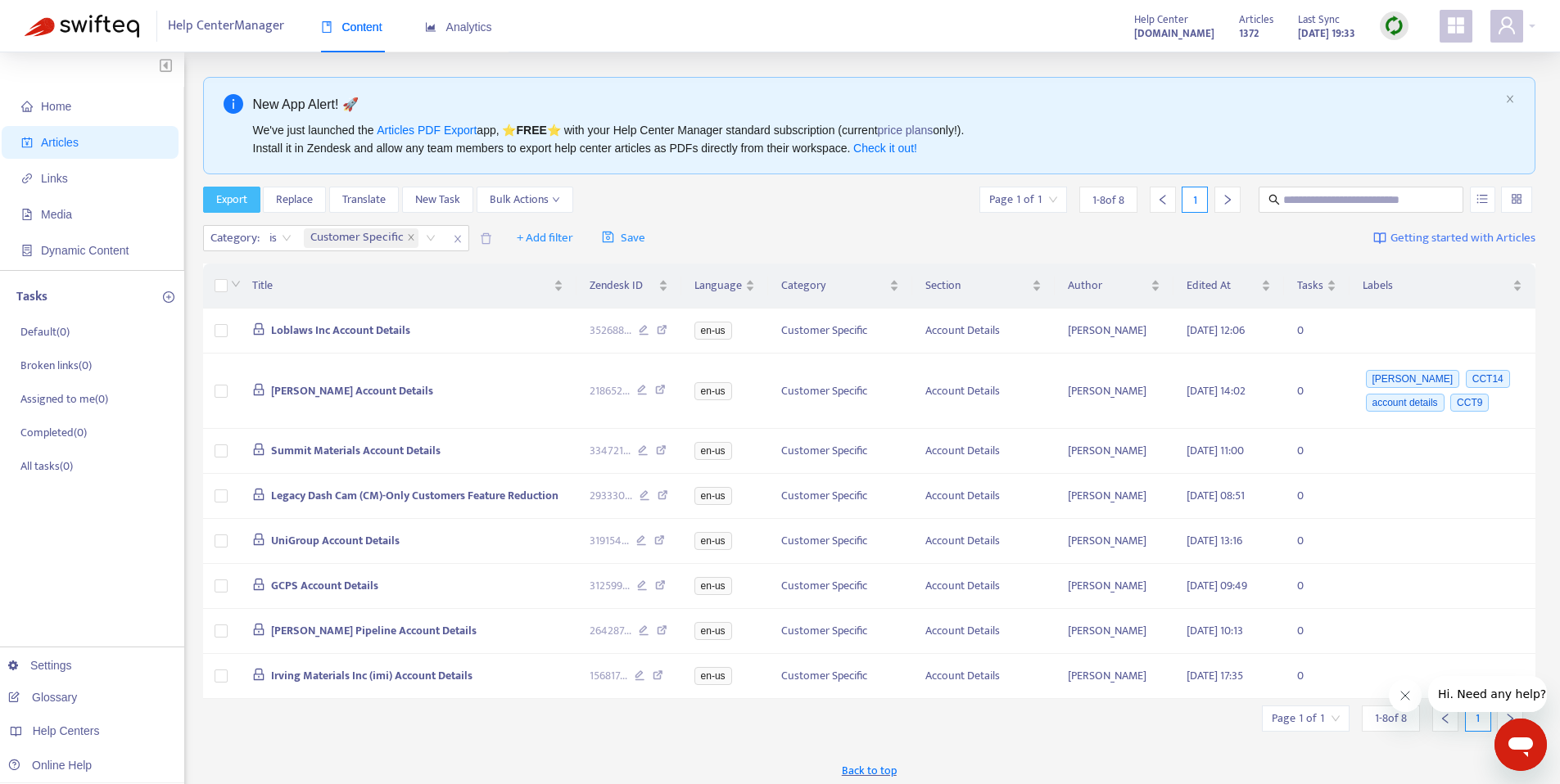
click at [213, 204] on button "Export" at bounding box center [231, 200] width 58 height 26
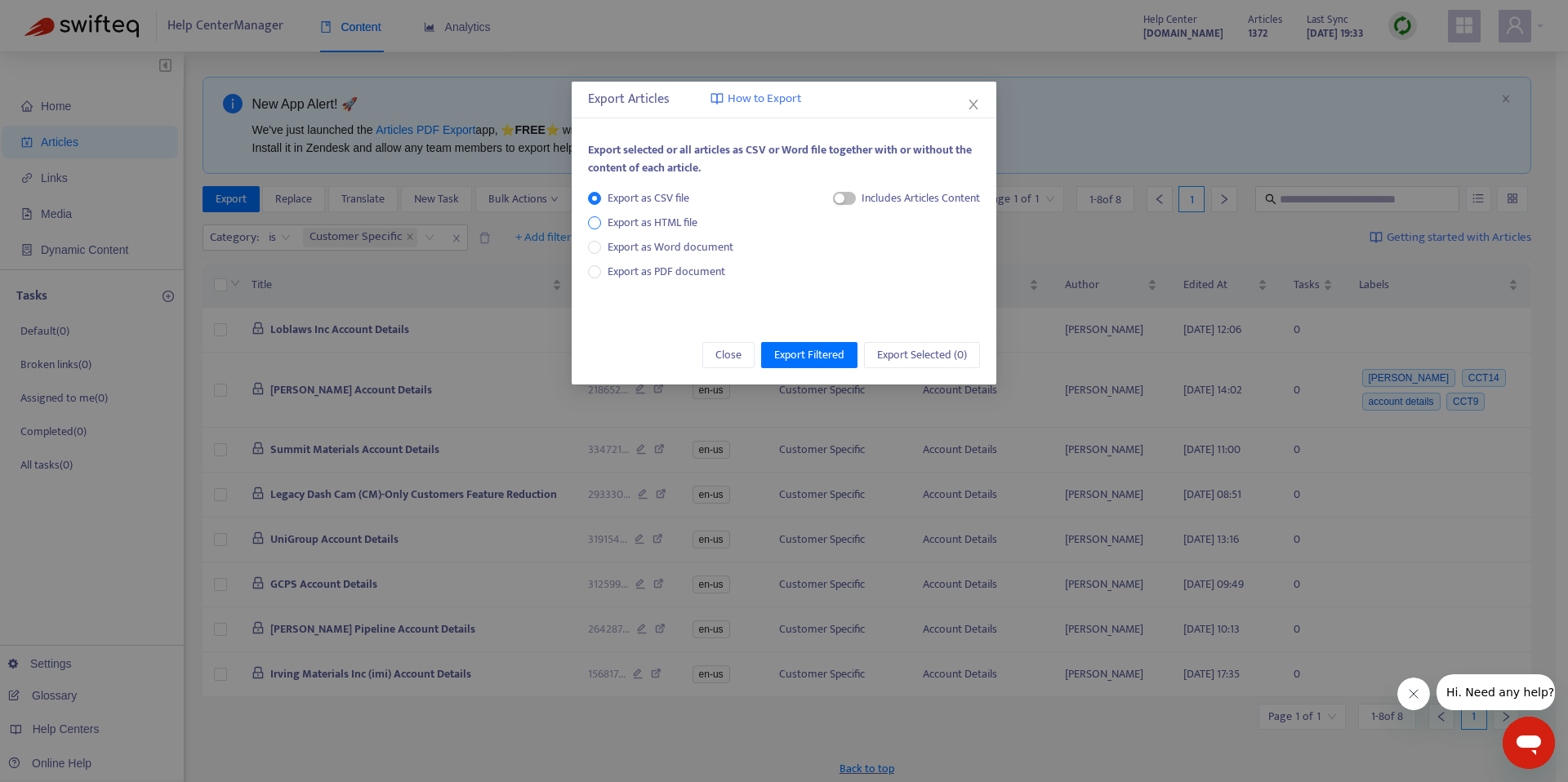
click at [658, 228] on span "Export as HTML file" at bounding box center [652, 223] width 103 height 18
click at [803, 347] on span "Export Filtered" at bounding box center [809, 355] width 70 height 18
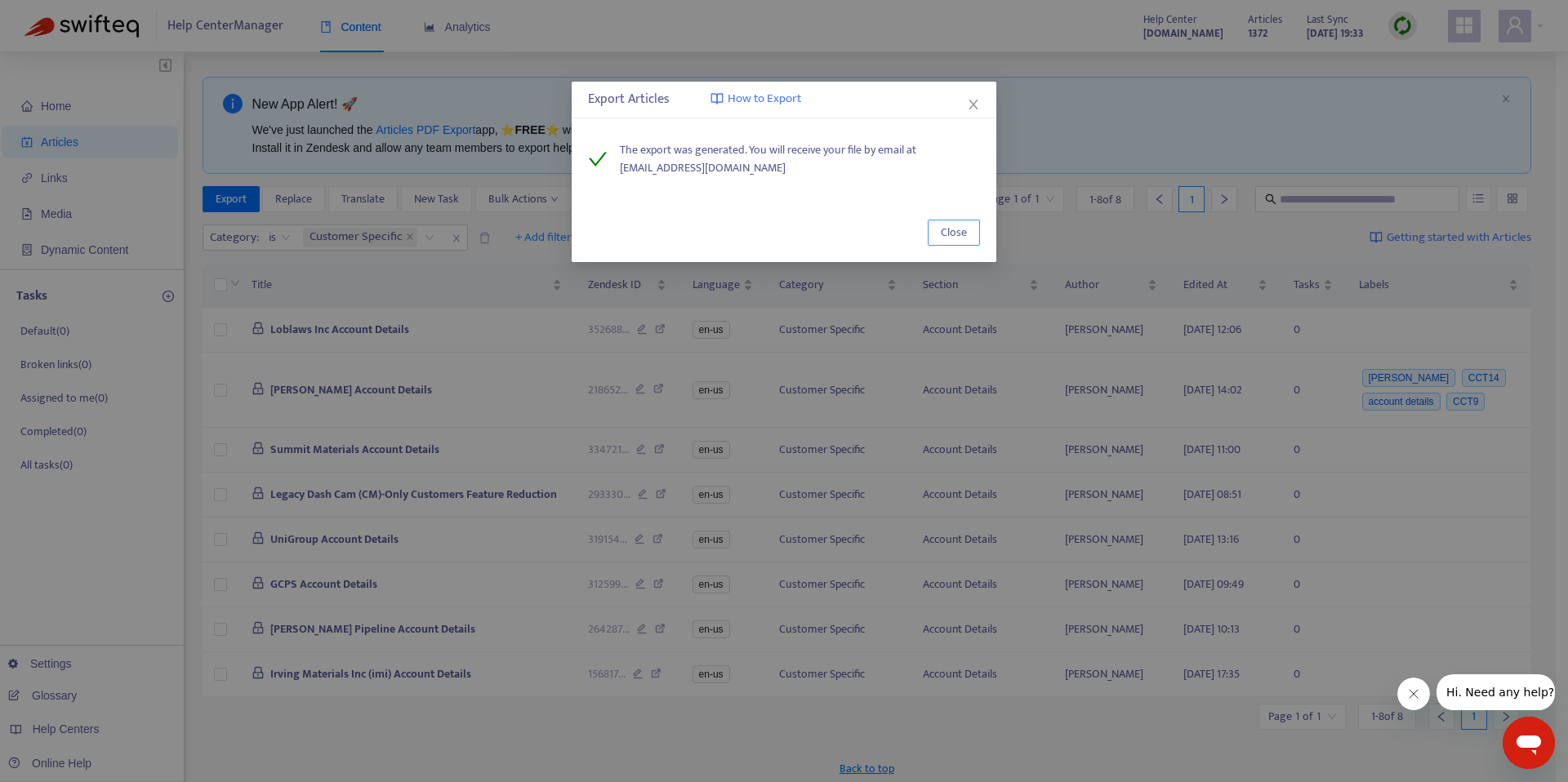
click at [955, 227] on span "Close" at bounding box center [953, 232] width 26 height 18
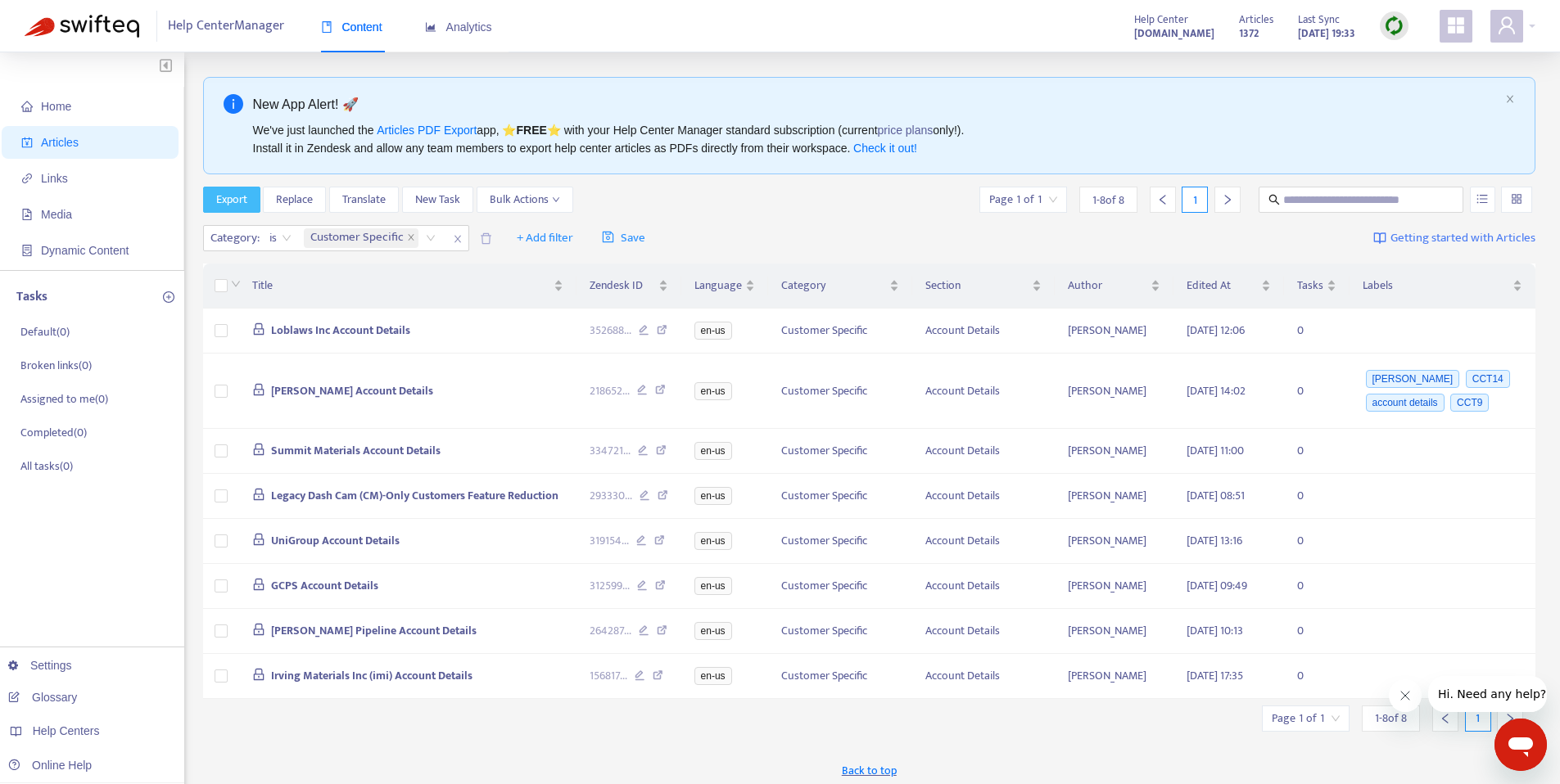
click at [230, 207] on span "Export" at bounding box center [232, 200] width 31 height 18
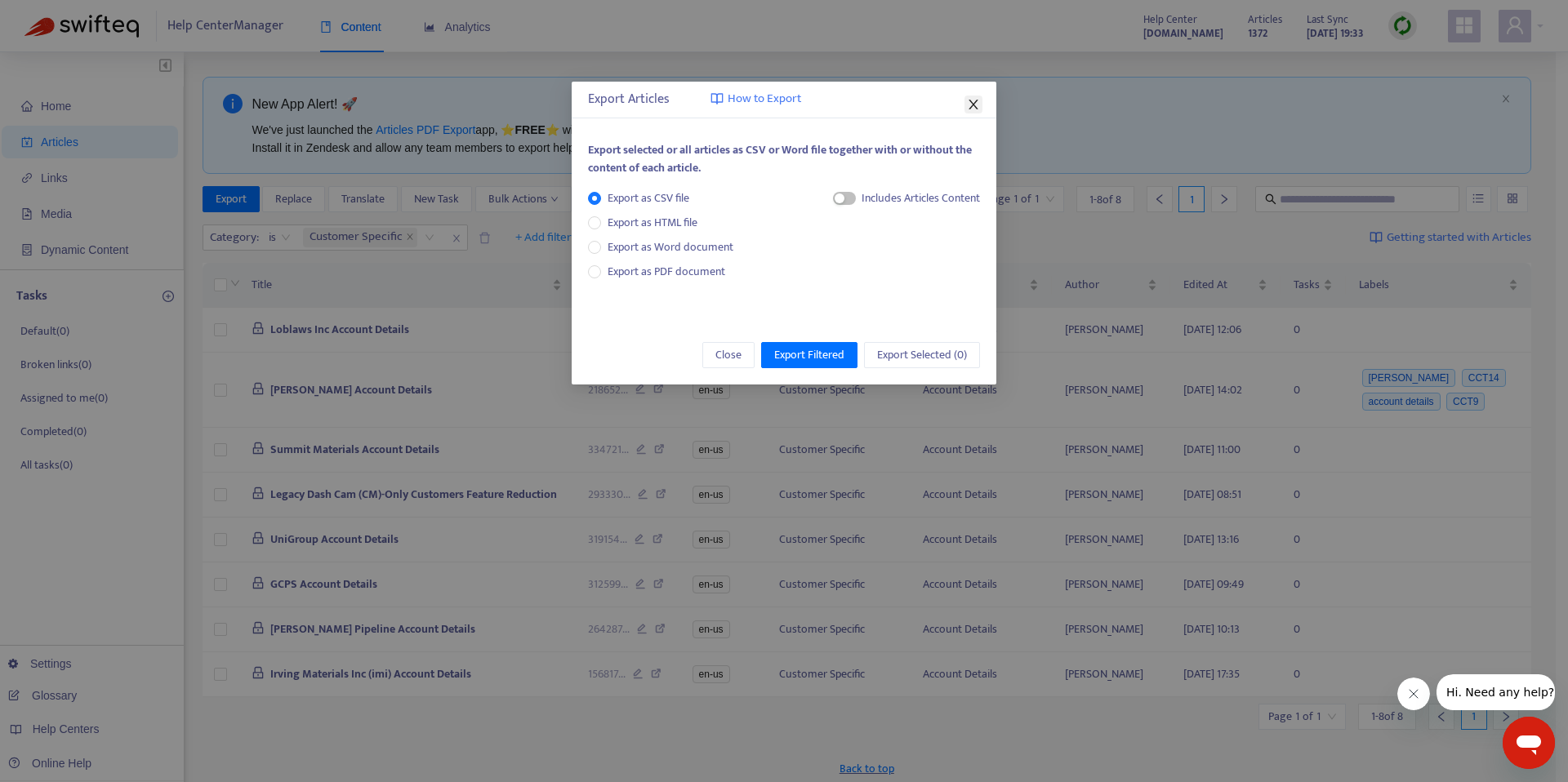
click at [971, 110] on icon "close" at bounding box center [972, 103] width 13 height 13
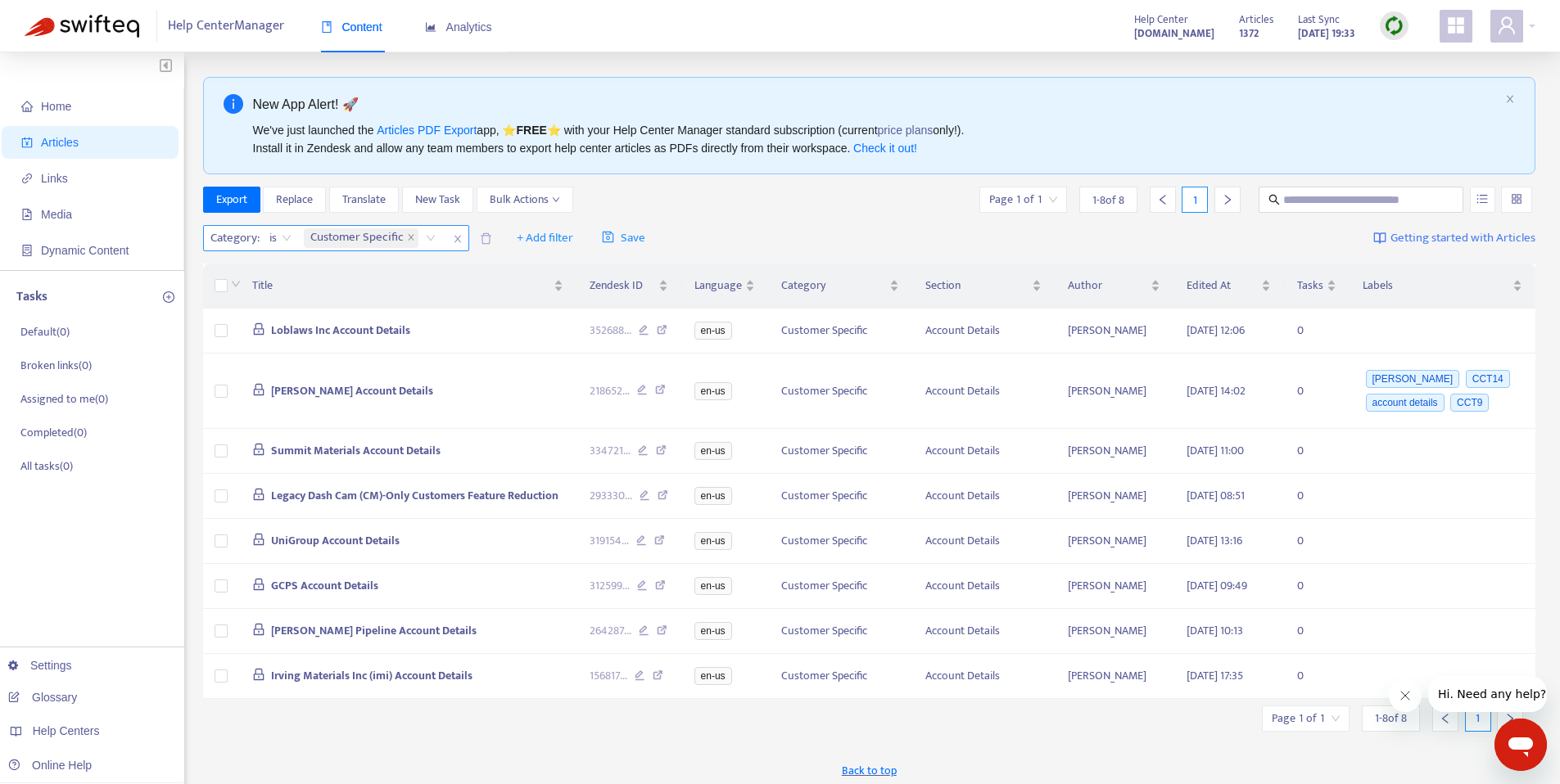
click at [431, 233] on div "Customer Specific" at bounding box center [372, 238] width 144 height 24
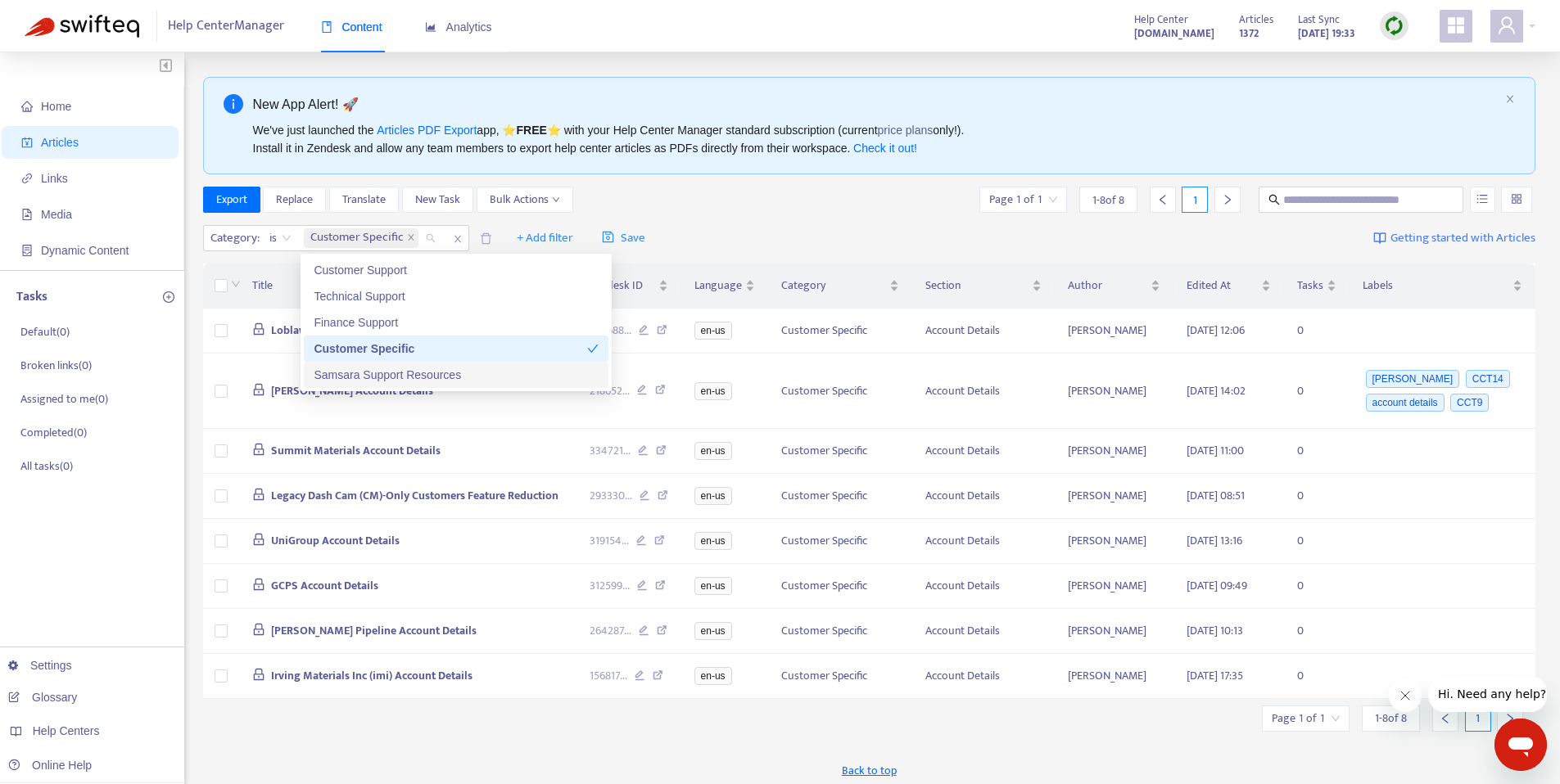
click at [416, 365] on div "Samsara Support Resources" at bounding box center [455, 375] width 305 height 26
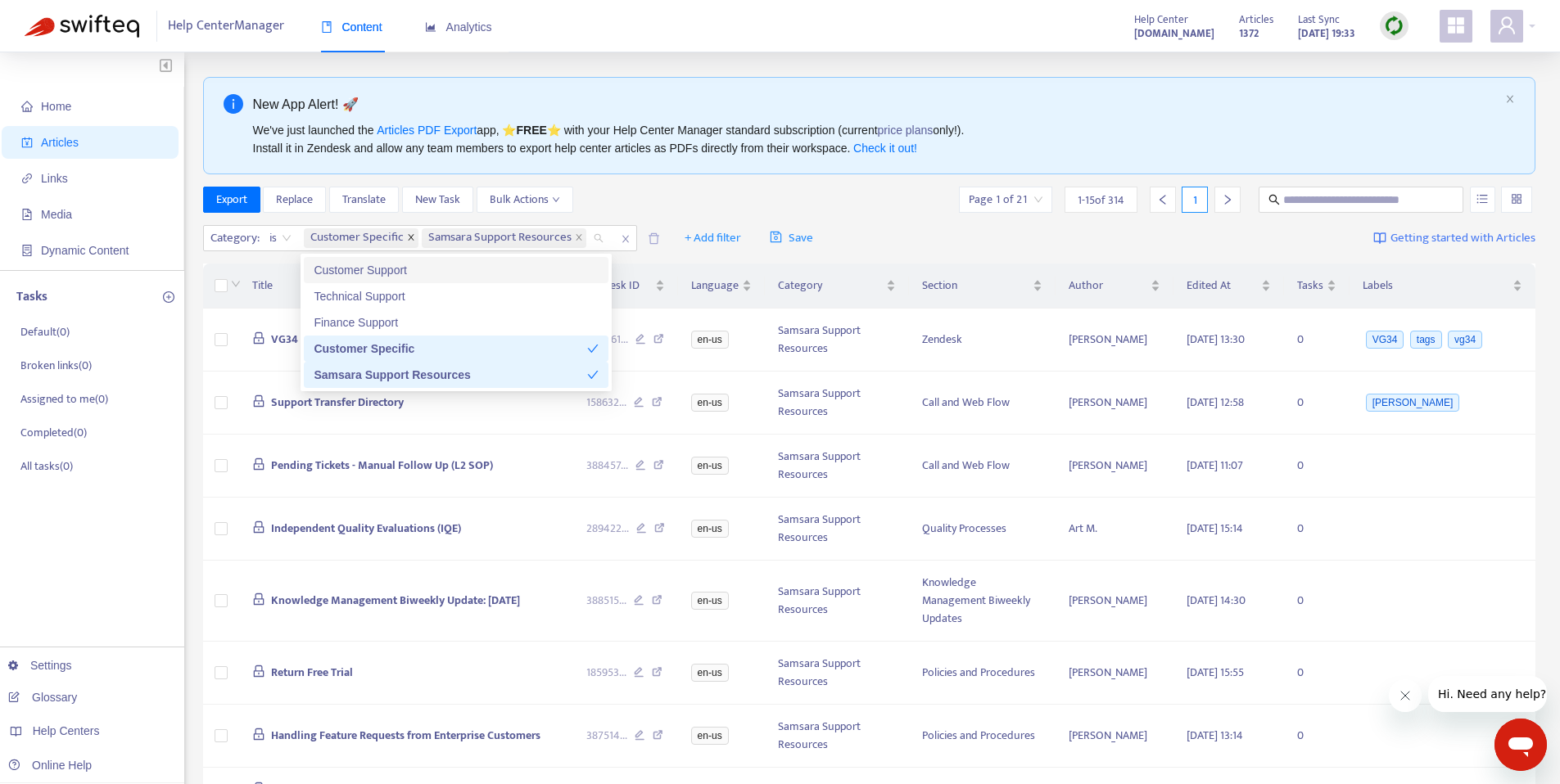
click at [412, 233] on icon "close" at bounding box center [411, 237] width 8 height 8
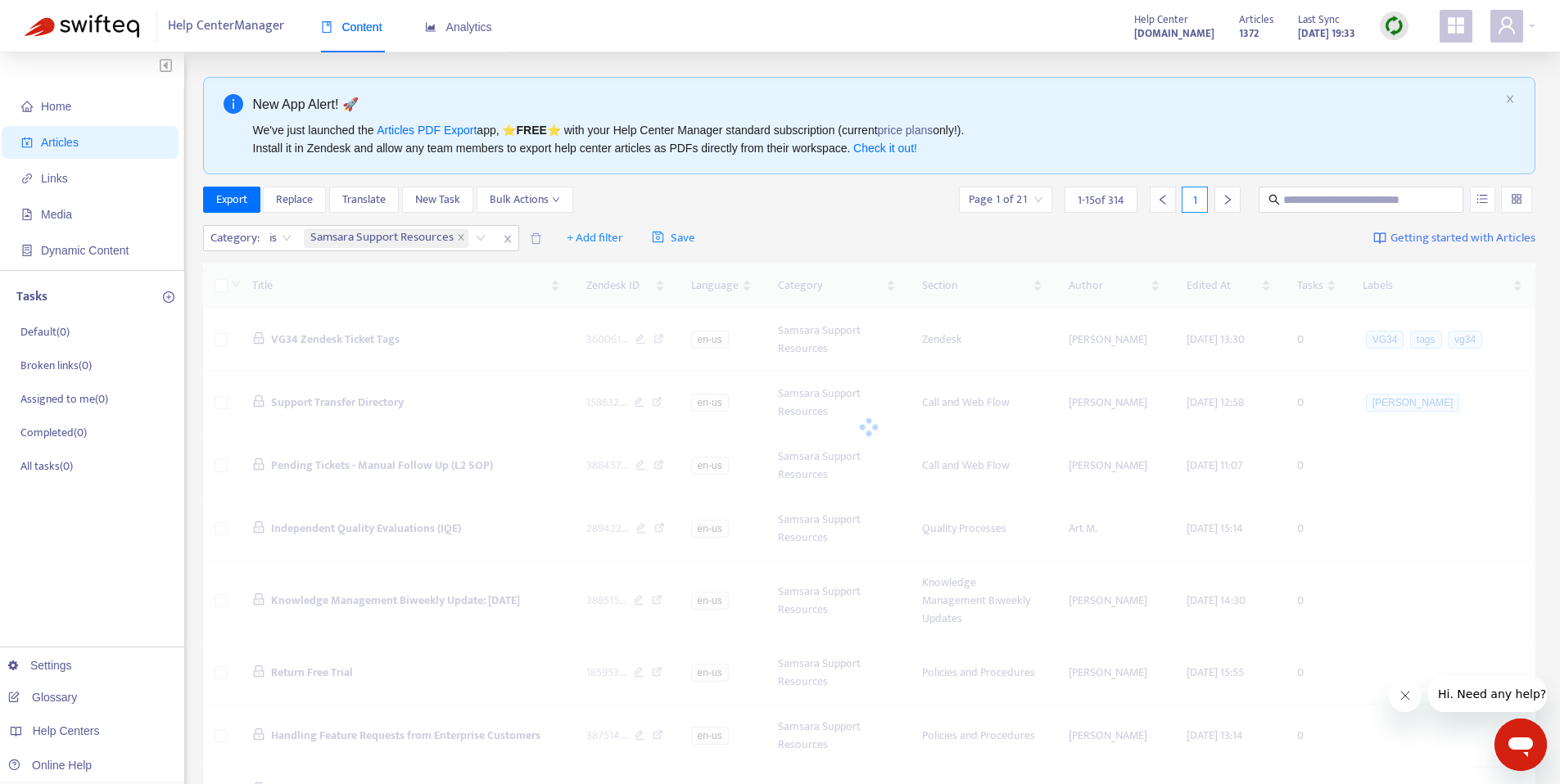
click at [738, 193] on div "Export Replace Translate New Task Bulk Actions Page 1 of 21 1 - 15 of 314 1" at bounding box center [870, 200] width 1334 height 26
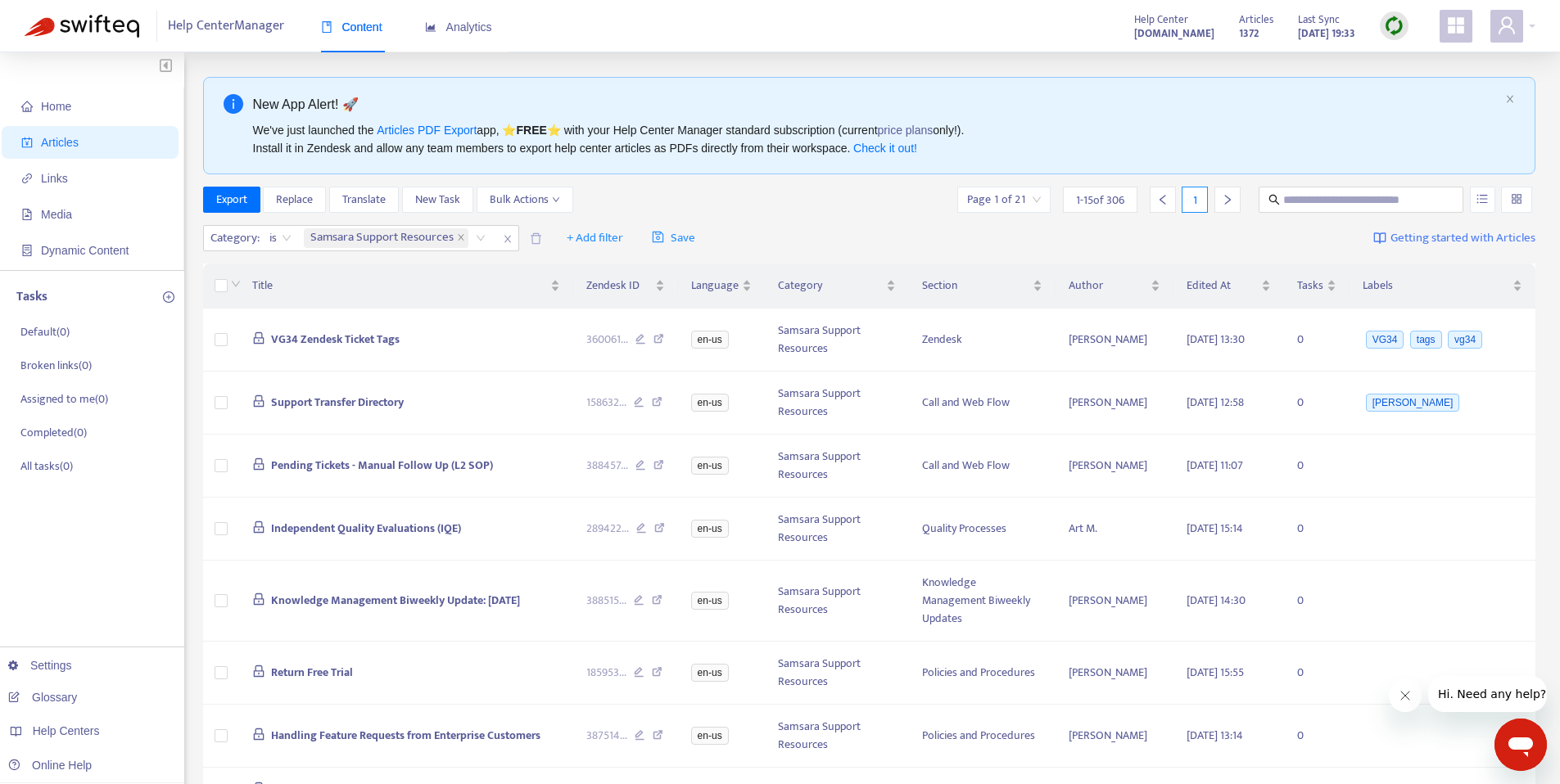
click at [742, 201] on div "Export Replace Translate New Task Bulk Actions Page 1 of 21 1 - 15 of 306 1" at bounding box center [870, 200] width 1334 height 26
click at [246, 201] on span "Export" at bounding box center [232, 200] width 31 height 18
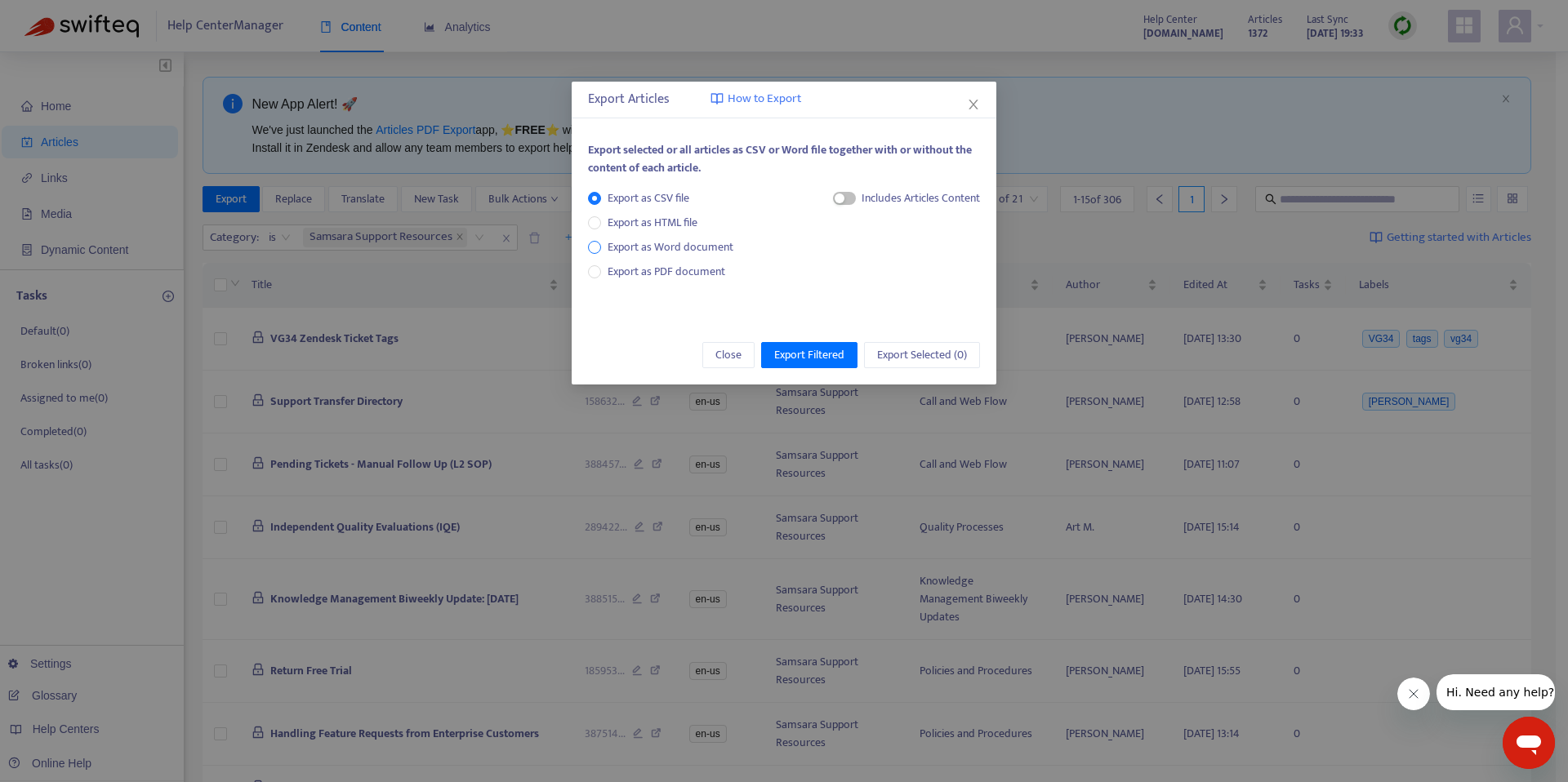
click at [702, 247] on span "Export as Word document" at bounding box center [671, 247] width 139 height 18
click at [679, 222] on span "Export as HTML file" at bounding box center [652, 223] width 103 height 18
click at [818, 356] on span "Export Filtered" at bounding box center [809, 355] width 70 height 18
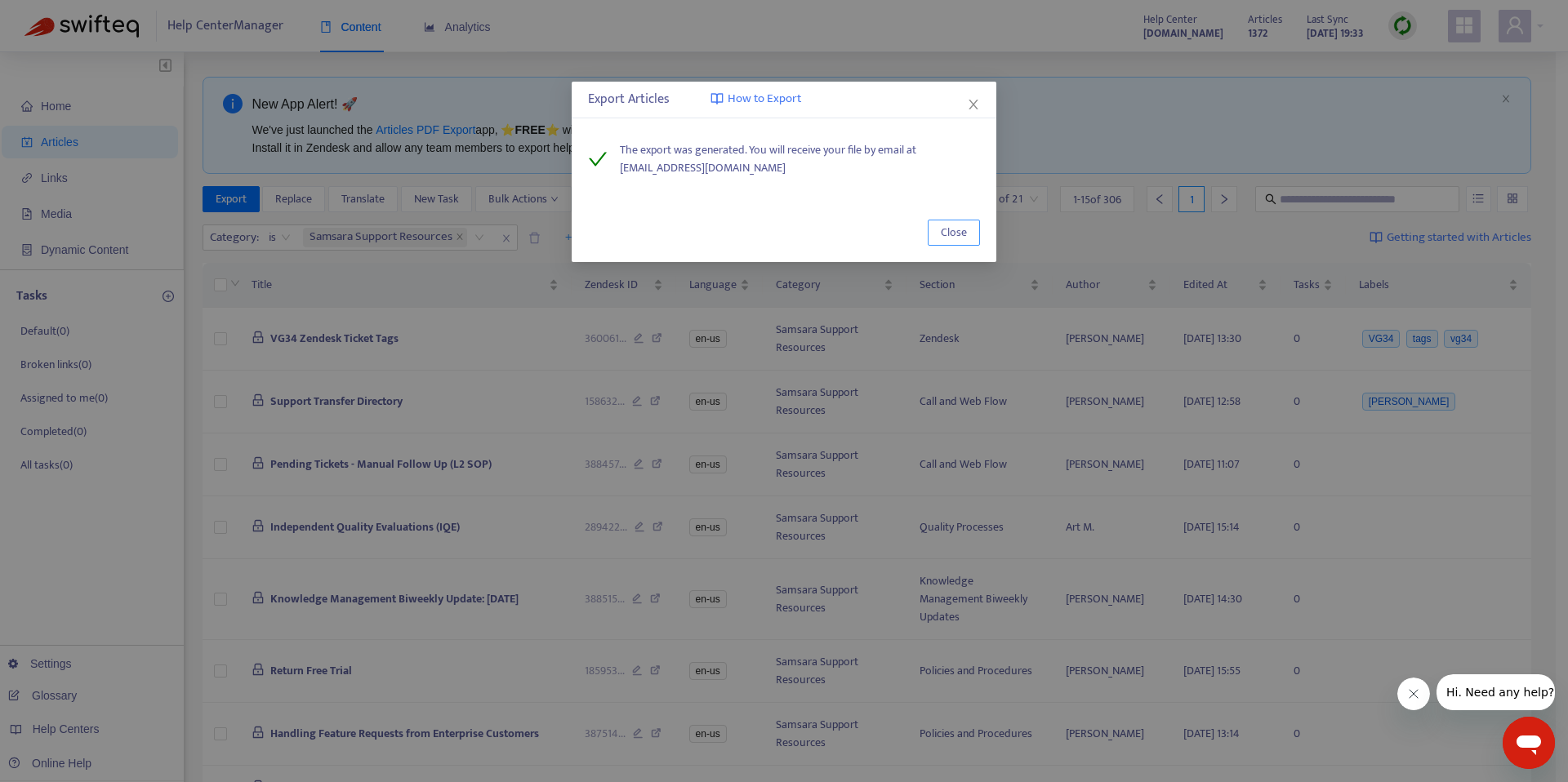
click at [947, 227] on span "Close" at bounding box center [953, 232] width 26 height 18
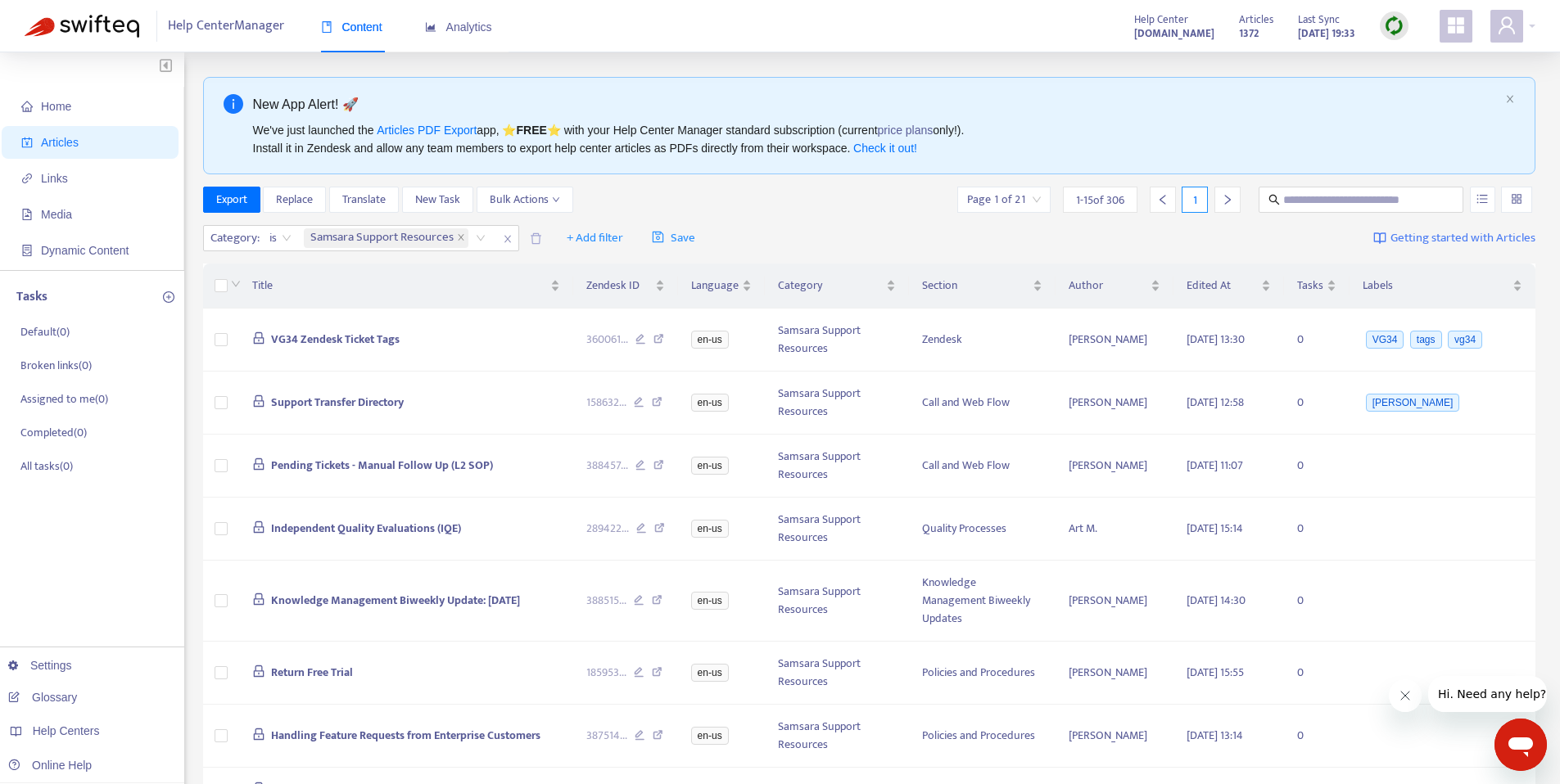
click at [775, 47] on div "Help Center Manager Content Analytics Help Center [DOMAIN_NAME] Articles 1372 L…" at bounding box center [780, 26] width 1560 height 53
drag, startPoint x: 1500, startPoint y: 22, endPoint x: 1512, endPoint y: 23, distance: 12.0
click at [1500, 22] on icon "user" at bounding box center [1507, 25] width 20 height 20
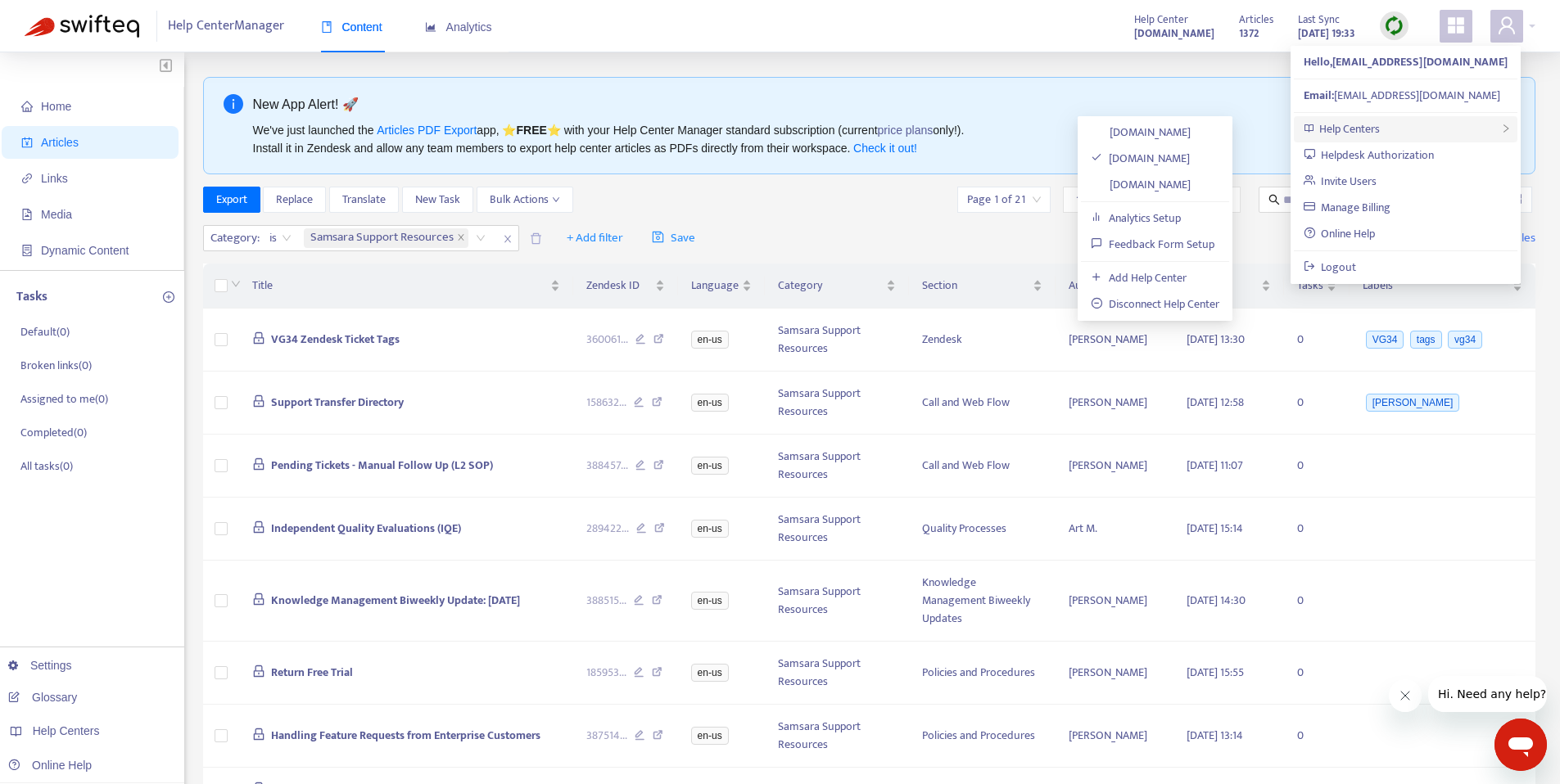
click at [1394, 132] on div "Help Centers" at bounding box center [1405, 129] width 223 height 26
click at [1191, 128] on link "[DOMAIN_NAME]" at bounding box center [1141, 131] width 100 height 19
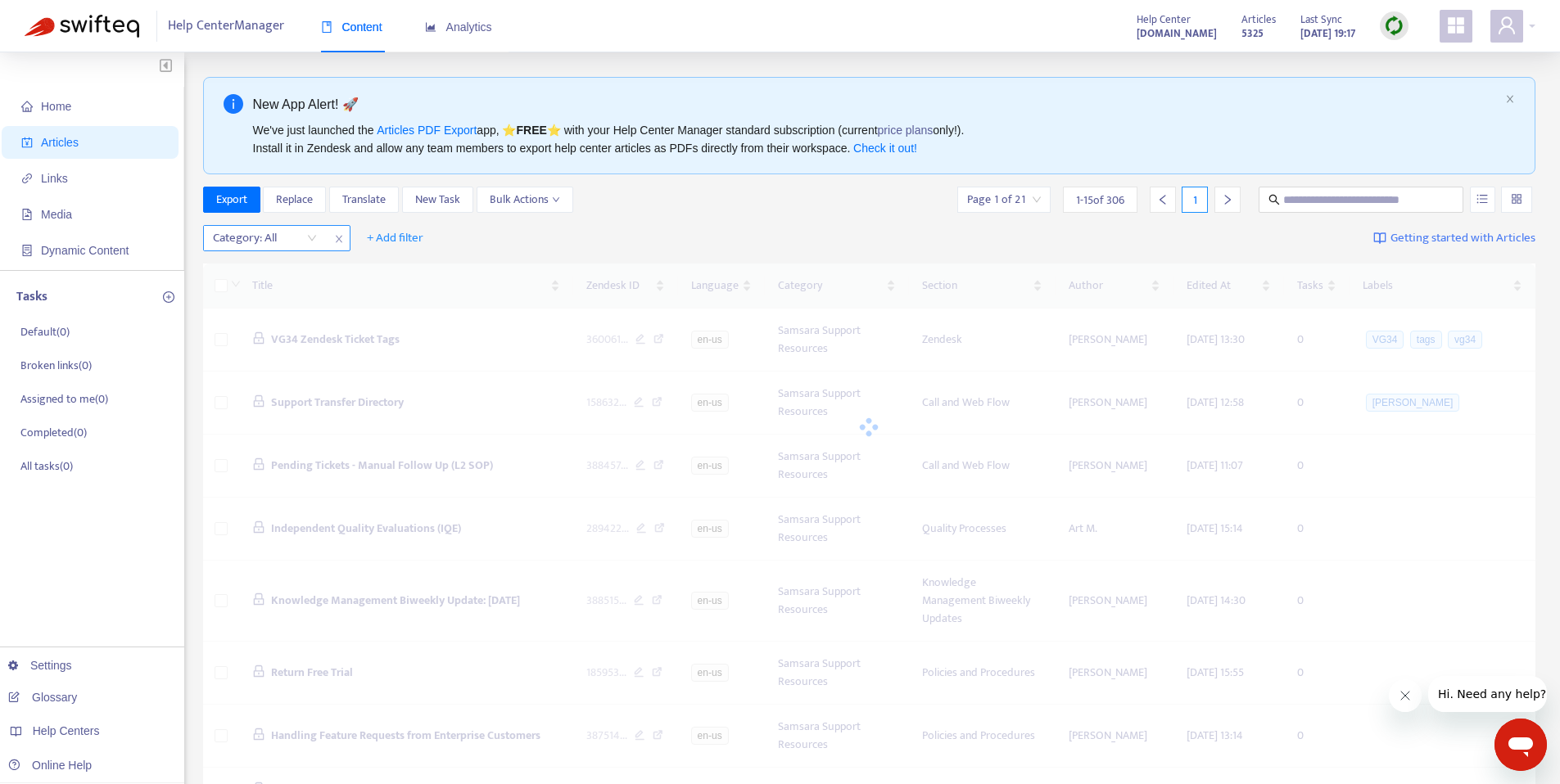
click at [336, 238] on icon "close" at bounding box center [339, 239] width 10 height 10
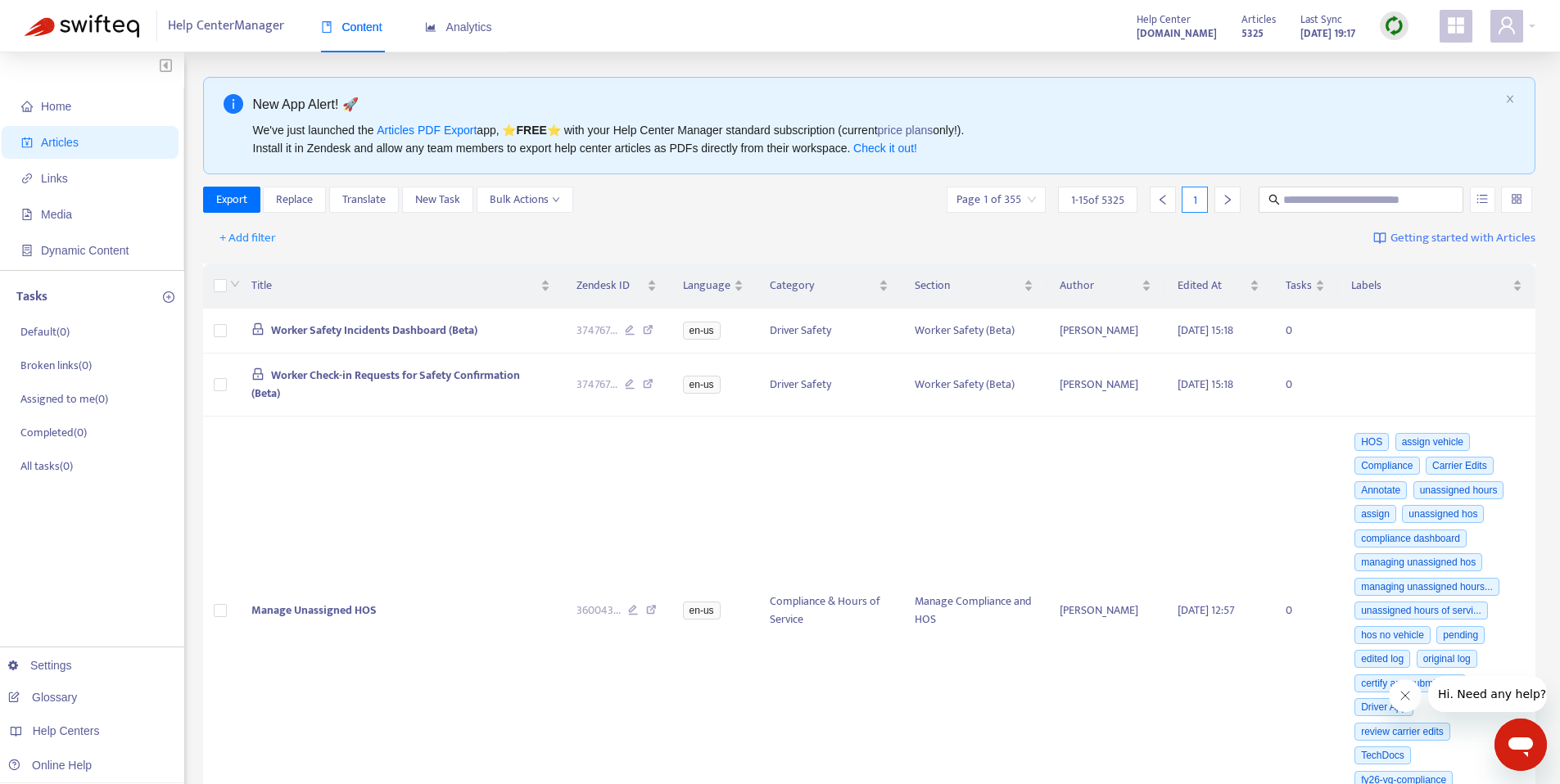
click at [722, 225] on div "+ Add filter Getting started with Articles" at bounding box center [870, 238] width 1334 height 38
click at [787, 239] on div "+ Add filter Getting started with Articles" at bounding box center [870, 238] width 1334 height 38
click at [1003, 248] on div "+ Add filter Getting started with Articles" at bounding box center [870, 238] width 1334 height 38
click at [666, 230] on div "+ Add filter Getting started with Articles" at bounding box center [870, 238] width 1334 height 38
click at [934, 230] on div "+ Add filter Getting started with Articles" at bounding box center [870, 238] width 1334 height 38
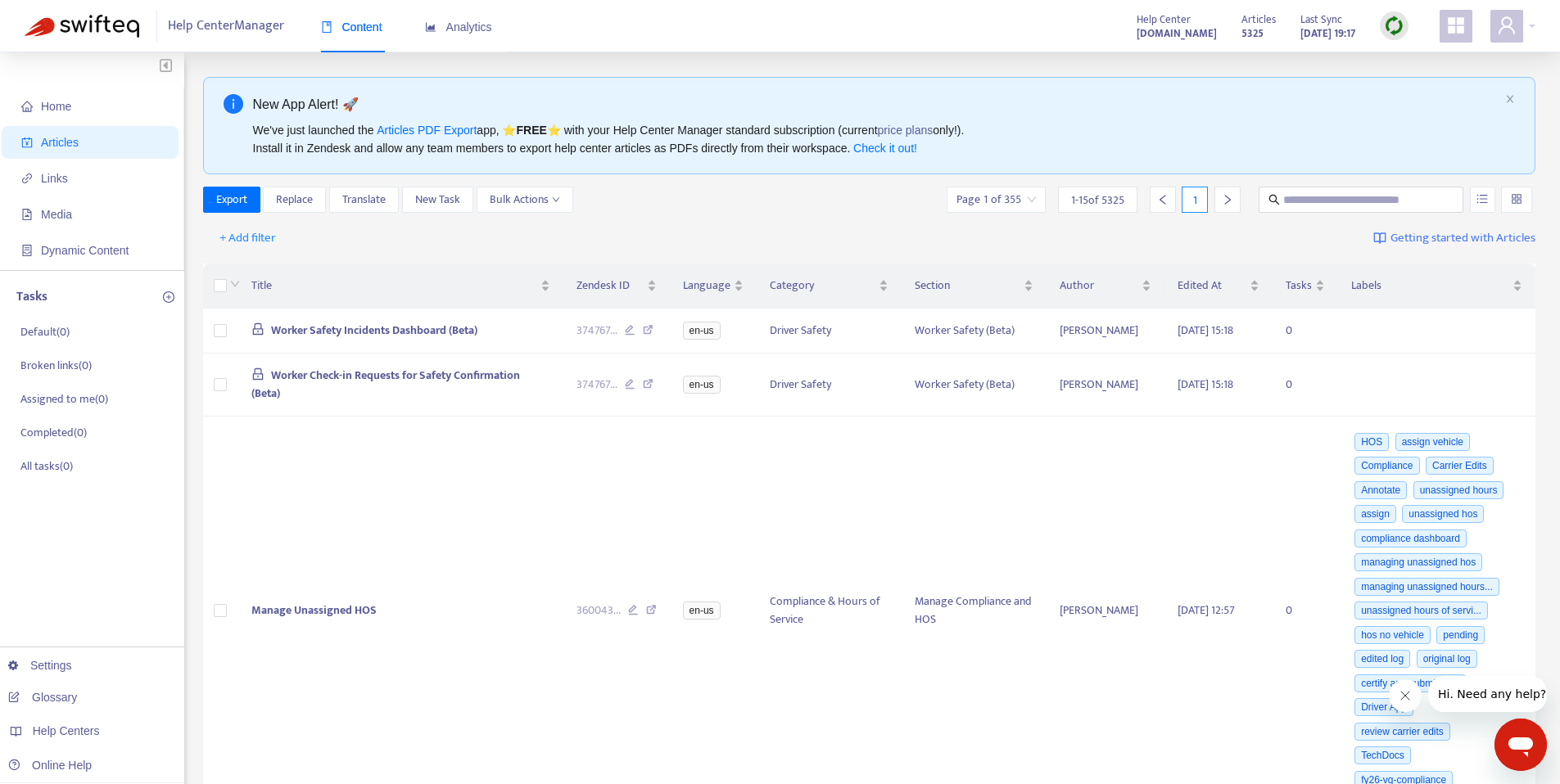
click at [1087, 220] on div "+ Add filter Getting started with Articles" at bounding box center [870, 238] width 1334 height 38
click at [1522, 22] on span at bounding box center [1506, 25] width 32 height 32
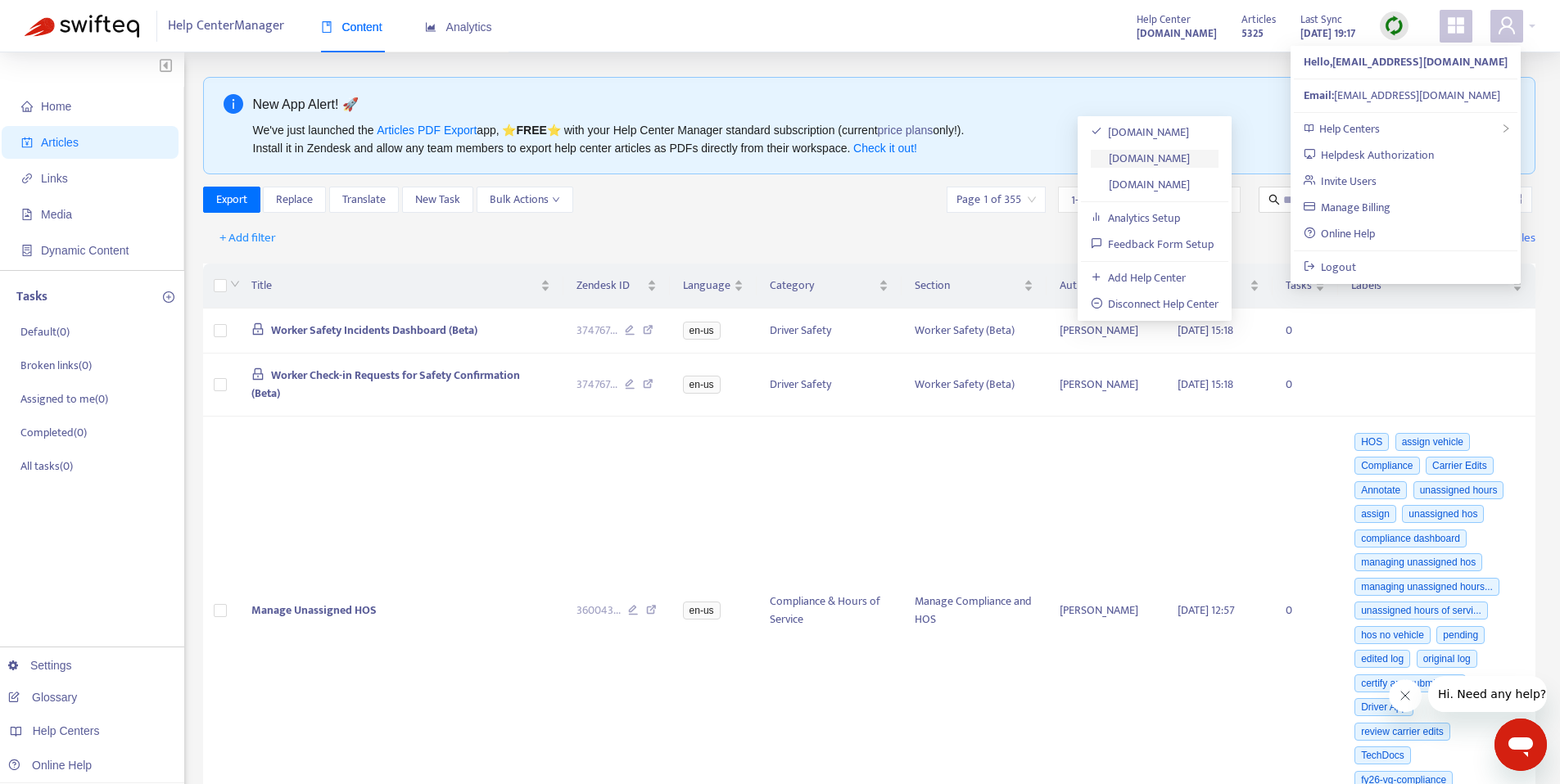
click at [1191, 156] on link "[DOMAIN_NAME]" at bounding box center [1141, 158] width 100 height 19
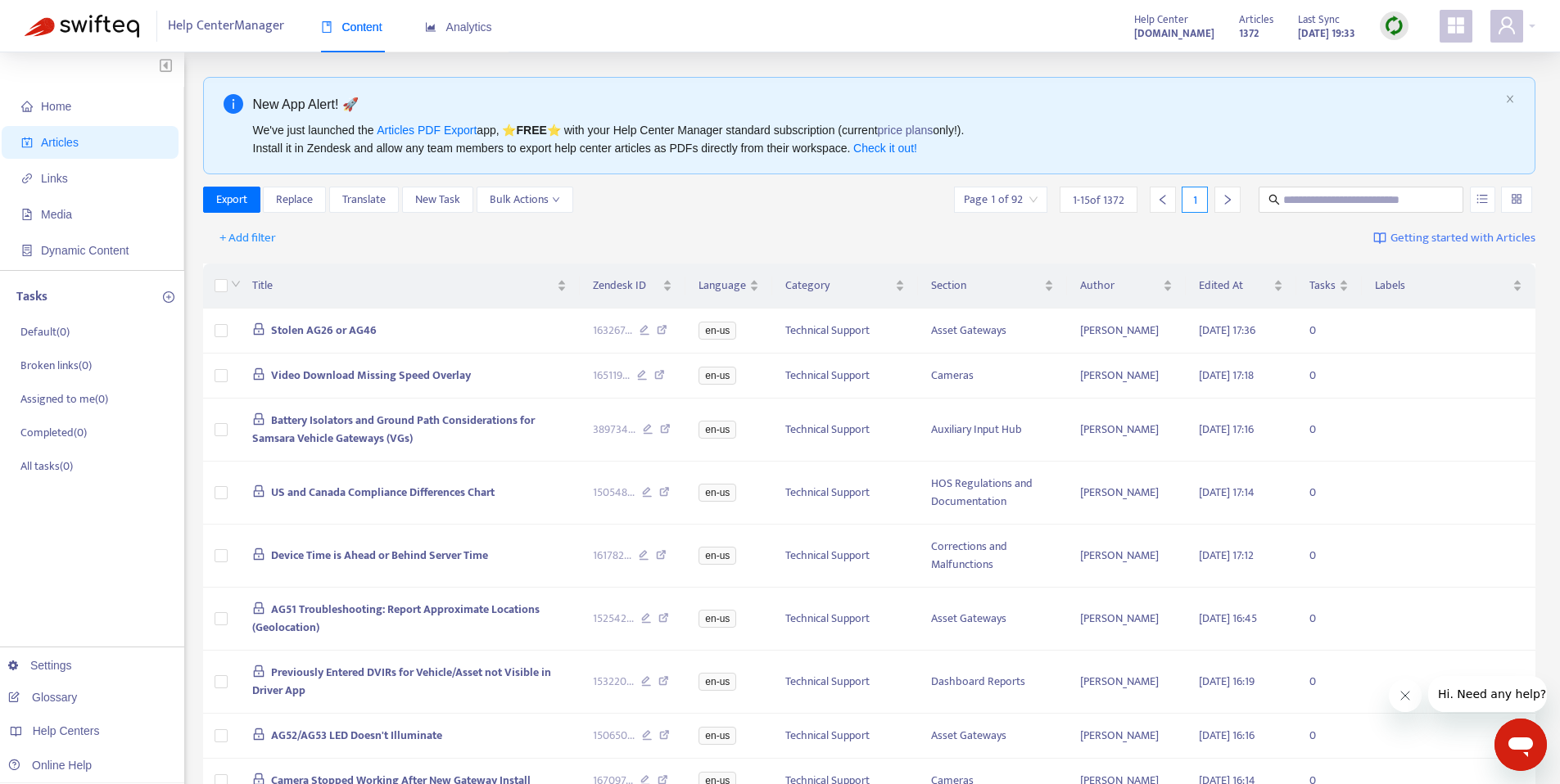
click at [738, 198] on div "Export Replace Translate New Task Bulk Actions Page 1 of 92 1 - 15 of 1372 1" at bounding box center [870, 200] width 1334 height 26
